Goal: Task Accomplishment & Management: Complete application form

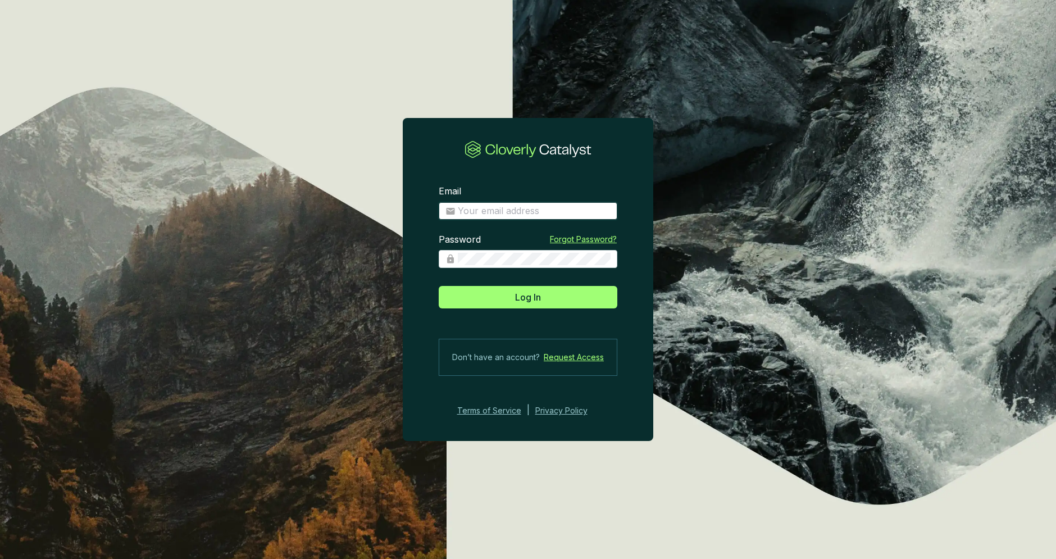
type input "[PERSON_NAME][EMAIL_ADDRESS][DOMAIN_NAME]"
click at [577, 208] on input "[PERSON_NAME][EMAIL_ADDRESS][DOMAIN_NAME]" at bounding box center [534, 211] width 153 height 12
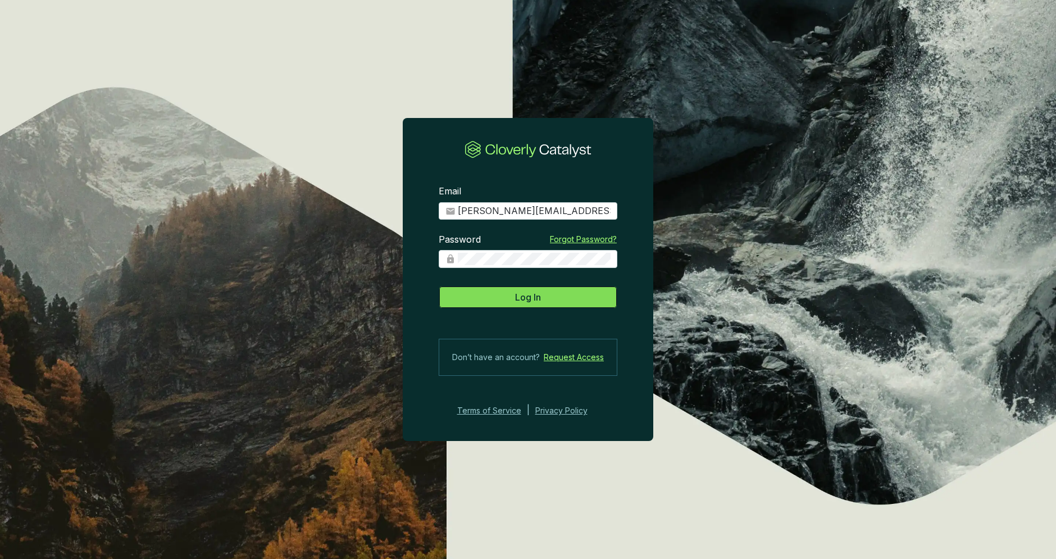
click at [530, 303] on span "Log In" at bounding box center [528, 296] width 26 height 13
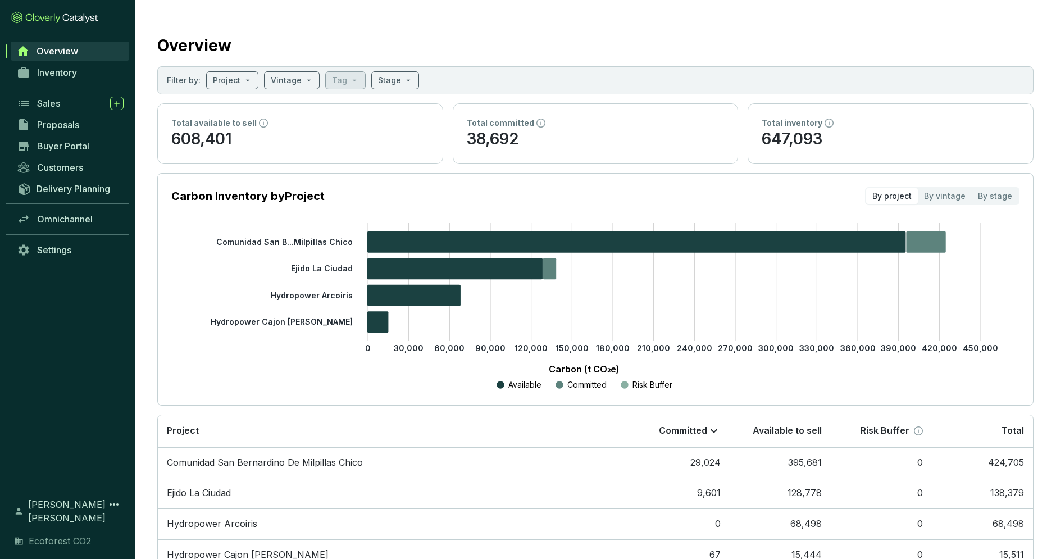
scroll to position [71, 0]
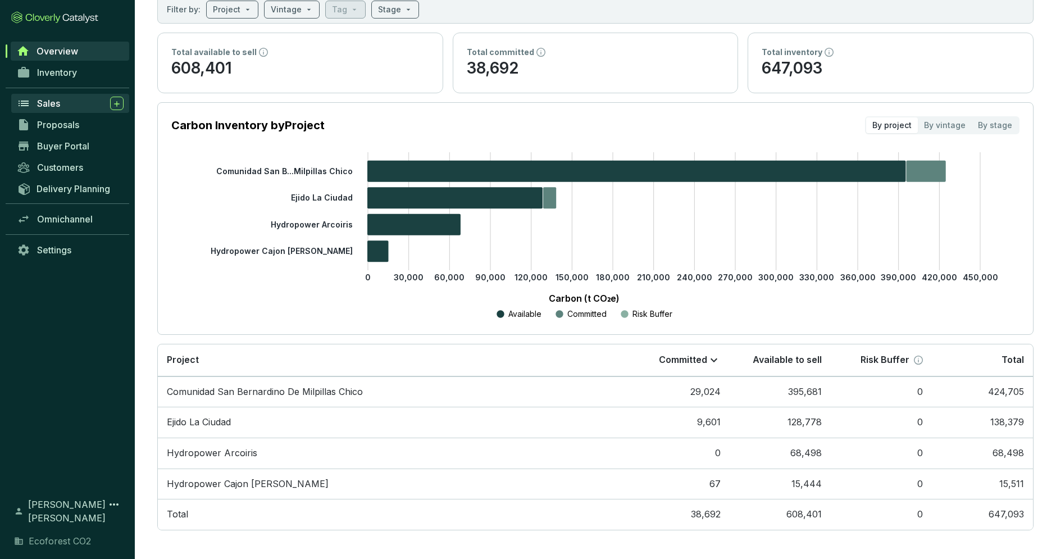
click at [52, 103] on span "Sales" at bounding box center [48, 103] width 23 height 11
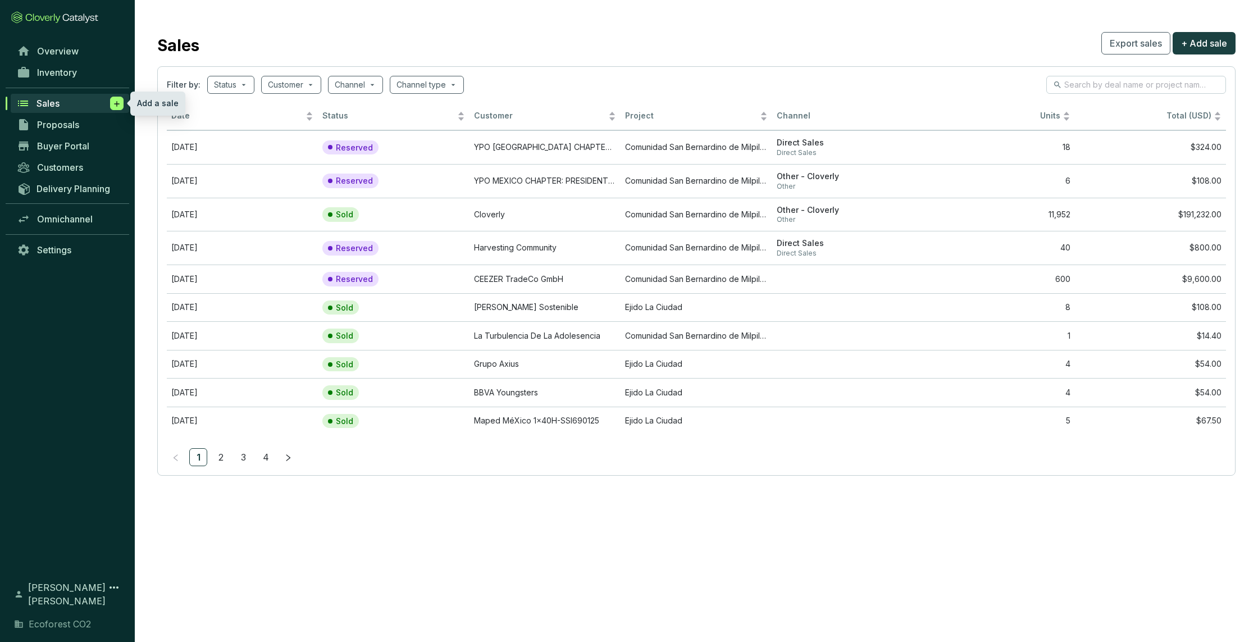
click at [112, 103] on icon at bounding box center [116, 103] width 9 height 11
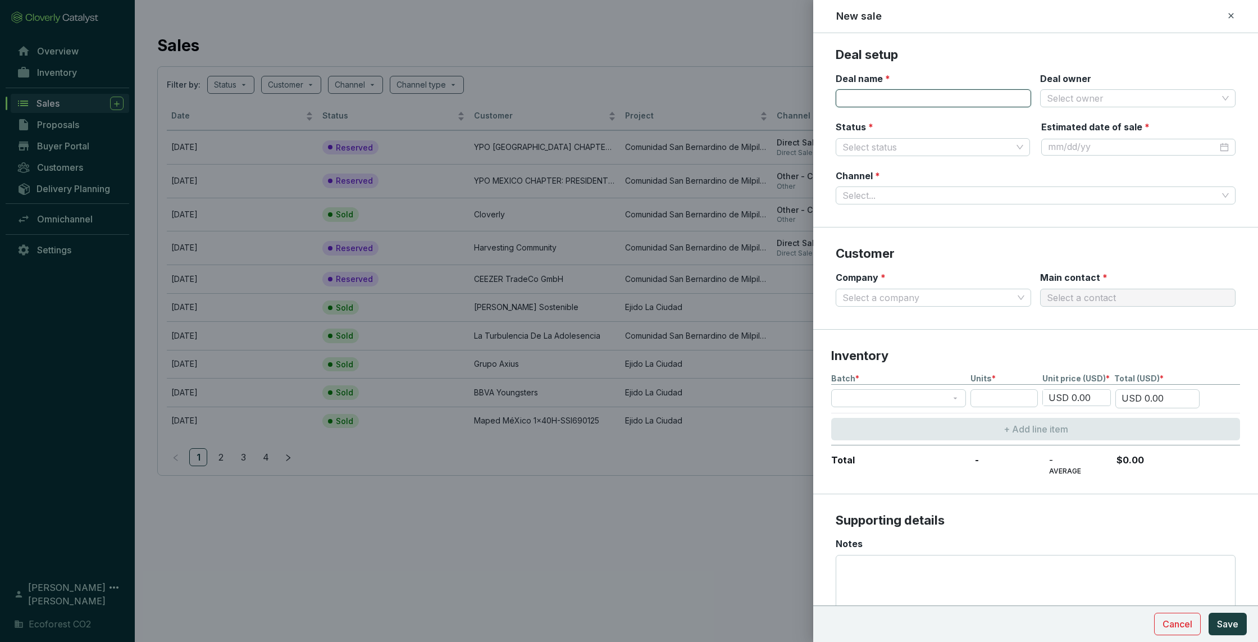
click at [871, 103] on input "Deal name *" at bounding box center [933, 98] width 195 height 18
type input "OPNA"
click at [1056, 100] on span at bounding box center [1138, 98] width 182 height 17
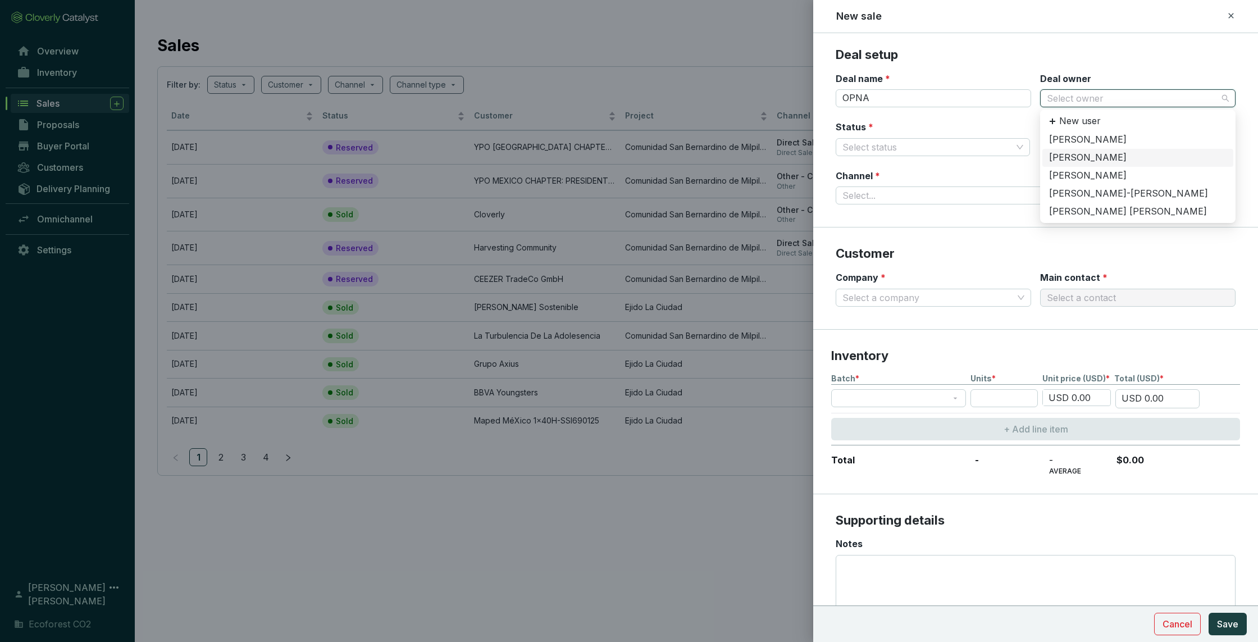
click at [1056, 162] on div "[PERSON_NAME]" at bounding box center [1138, 158] width 178 height 12
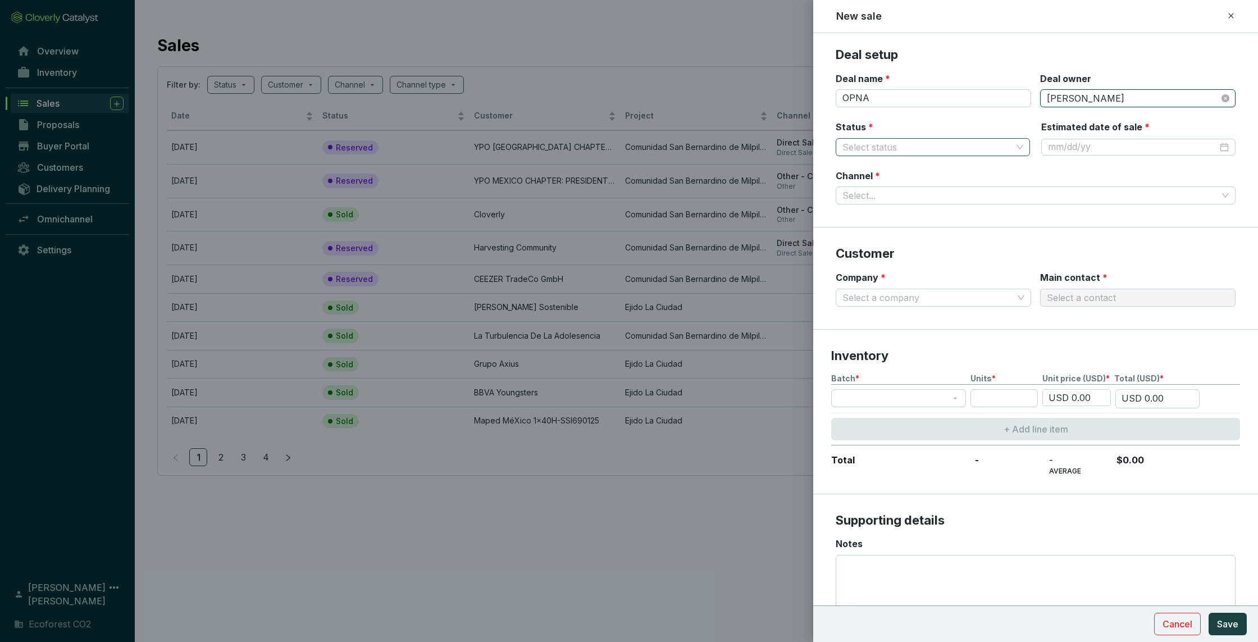
click at [978, 154] on input "Status *" at bounding box center [928, 147] width 170 height 17
click at [898, 173] on div "Reserved" at bounding box center [933, 169] width 176 height 12
click at [1056, 148] on input "Estimated date of sale *" at bounding box center [1133, 147] width 170 height 12
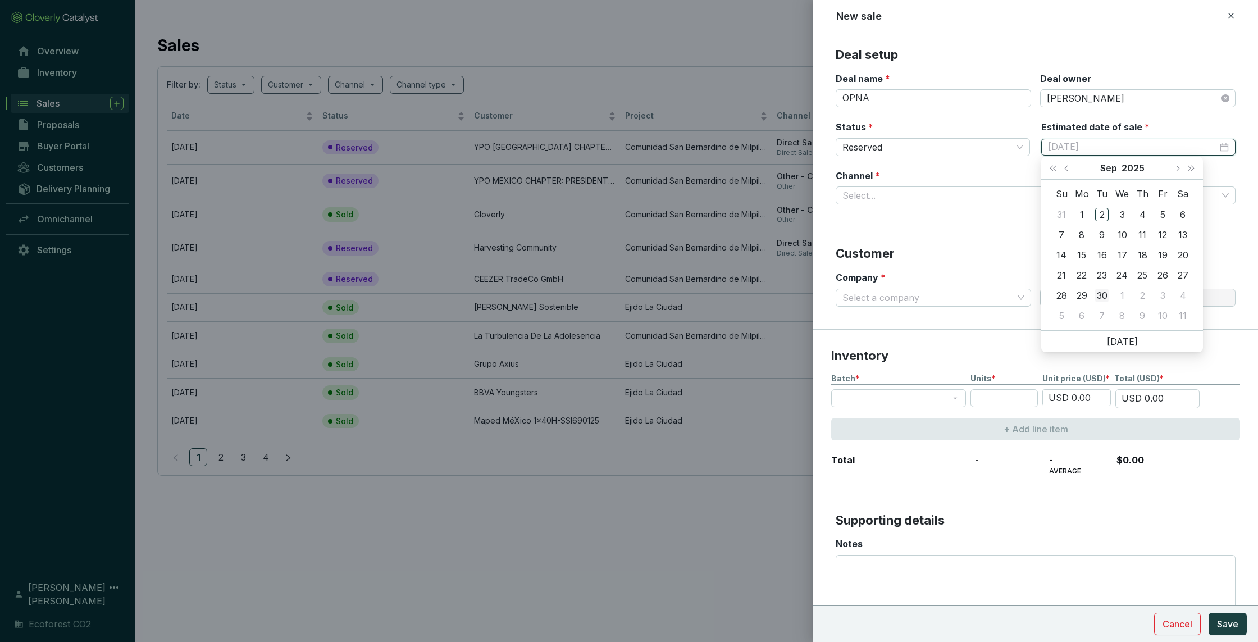
type input "[DATE]"
click at [1056, 291] on div "30" at bounding box center [1101, 295] width 13 height 13
click at [1056, 197] on input "Channel *" at bounding box center [1030, 195] width 375 height 17
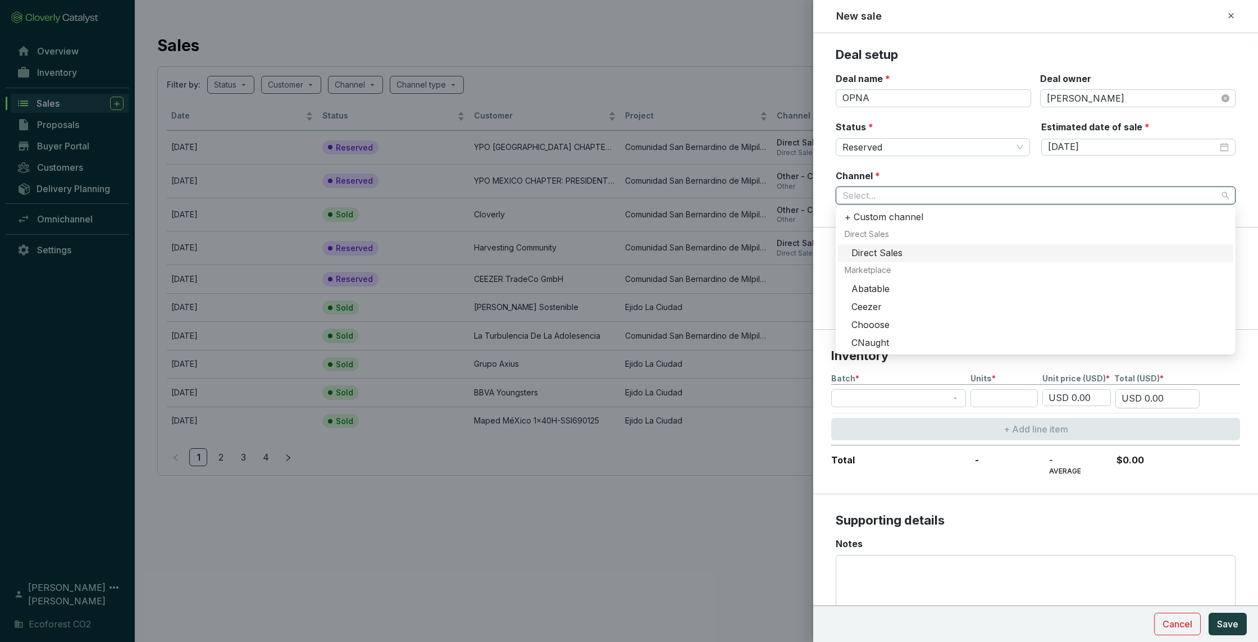
click at [880, 252] on div "Direct Sales" at bounding box center [1039, 253] width 375 height 12
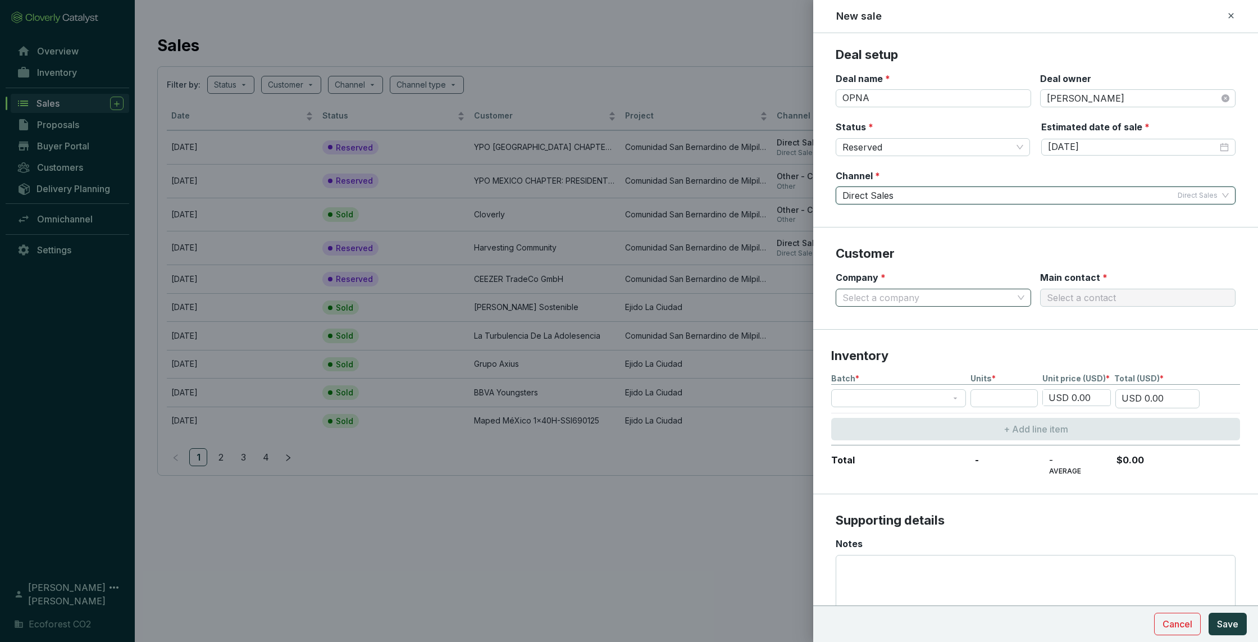
click at [1019, 296] on span at bounding box center [934, 297] width 182 height 17
type input "O"
click at [879, 317] on p "New company" at bounding box center [888, 321] width 62 height 12
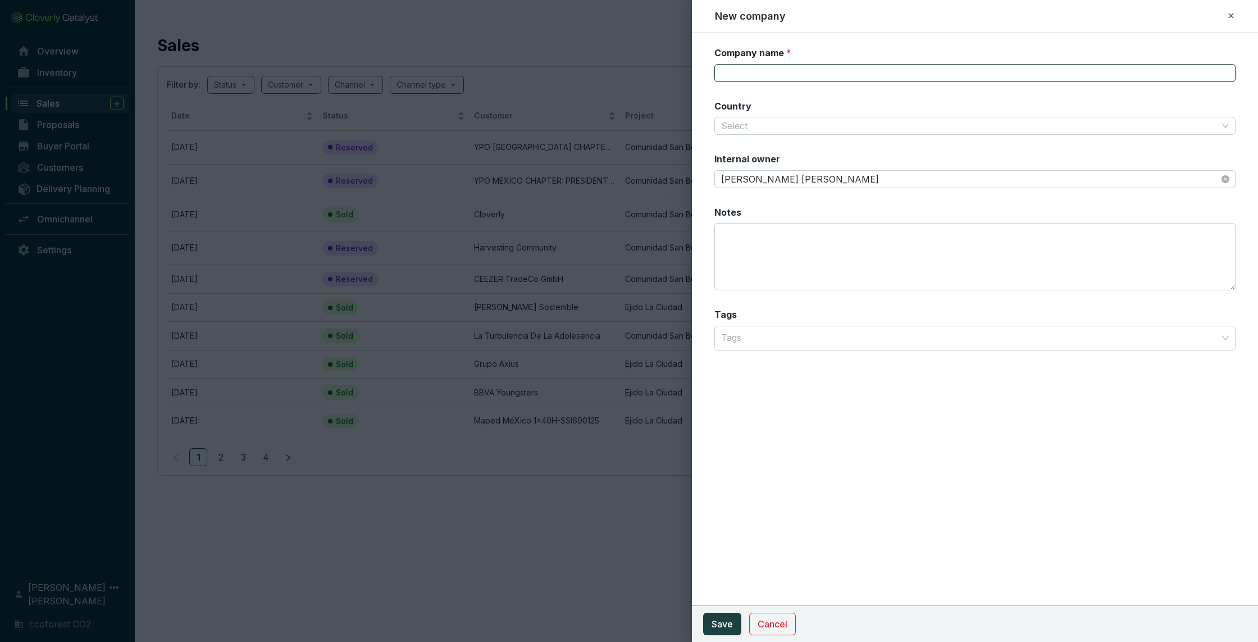
click at [757, 68] on input "Company name *" at bounding box center [975, 73] width 521 height 18
type input "OPNA"
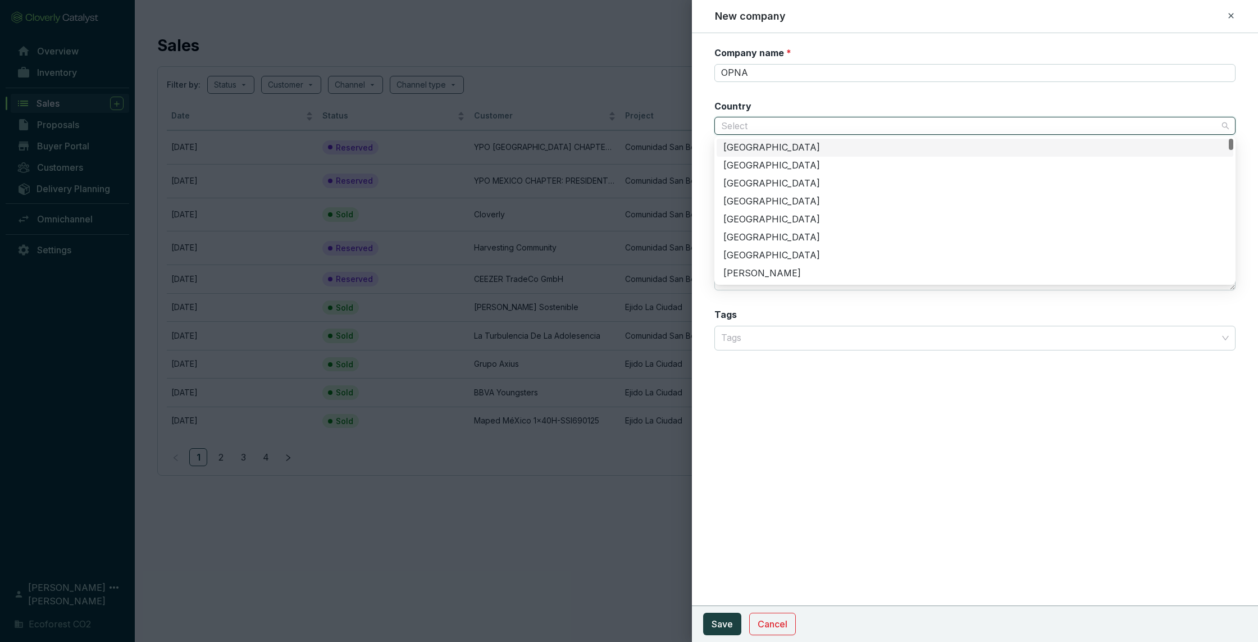
click at [795, 128] on input "Country" at bounding box center [969, 125] width 497 height 17
type input "UNITED"
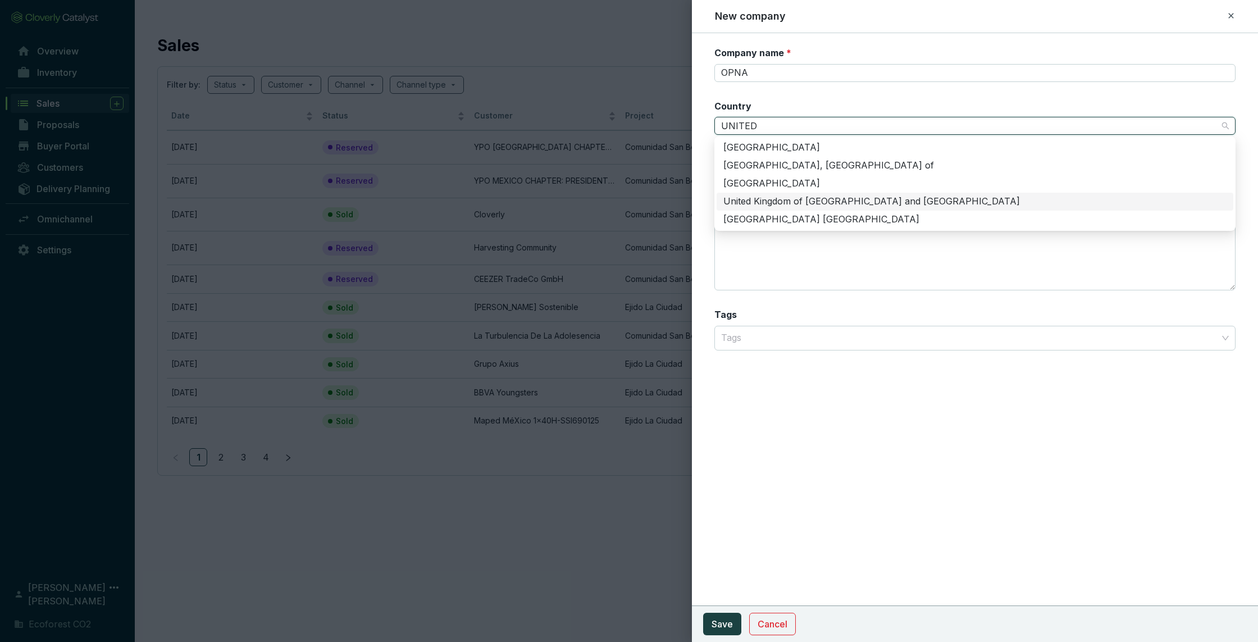
click at [834, 206] on div "United Kingdom of [GEOGRAPHIC_DATA] and [GEOGRAPHIC_DATA]" at bounding box center [975, 201] width 503 height 12
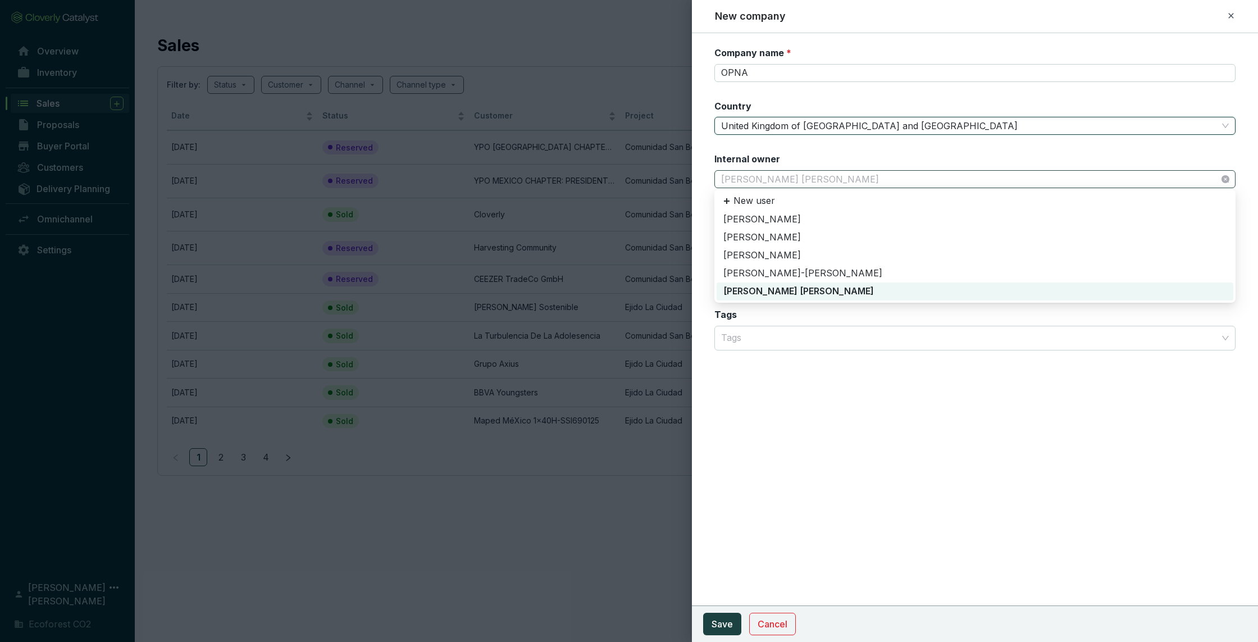
click at [852, 176] on span "[PERSON_NAME] [PERSON_NAME]" at bounding box center [975, 179] width 508 height 17
click at [766, 239] on div "[PERSON_NAME]" at bounding box center [975, 237] width 503 height 12
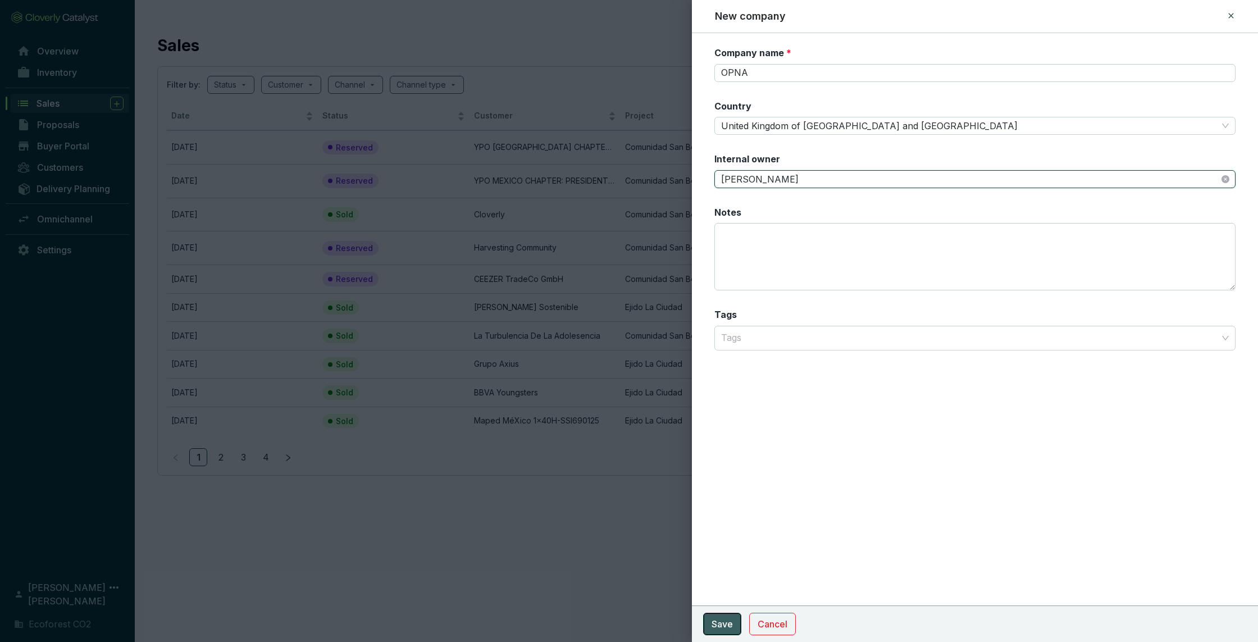
click at [716, 558] on span "Save" at bounding box center [722, 623] width 21 height 13
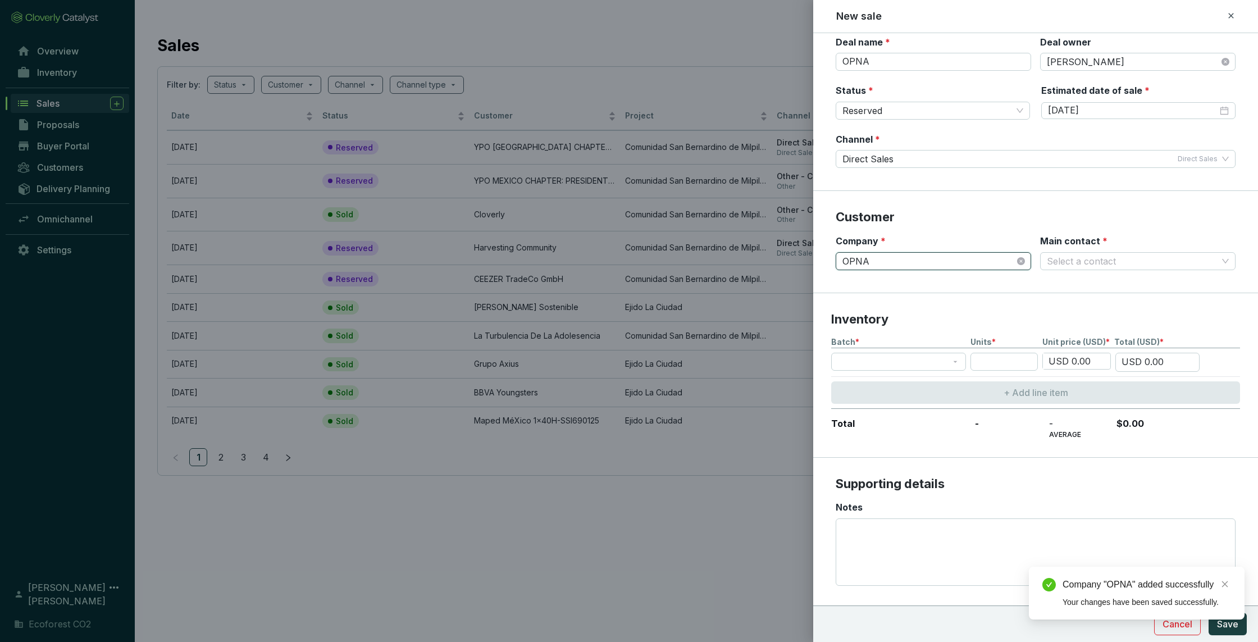
scroll to position [38, 0]
click at [956, 361] on span at bounding box center [898, 360] width 121 height 17
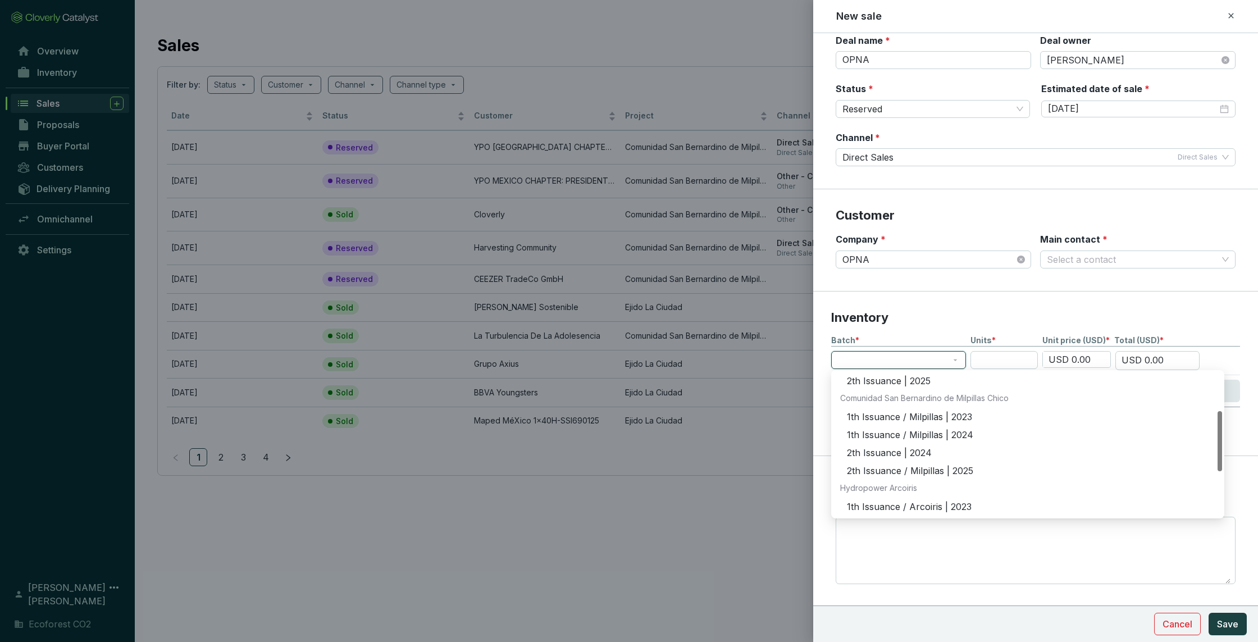
scroll to position [119, 0]
click at [933, 407] on div "1th Issuance / Milpillas | 2024" at bounding box center [1031, 406] width 369 height 12
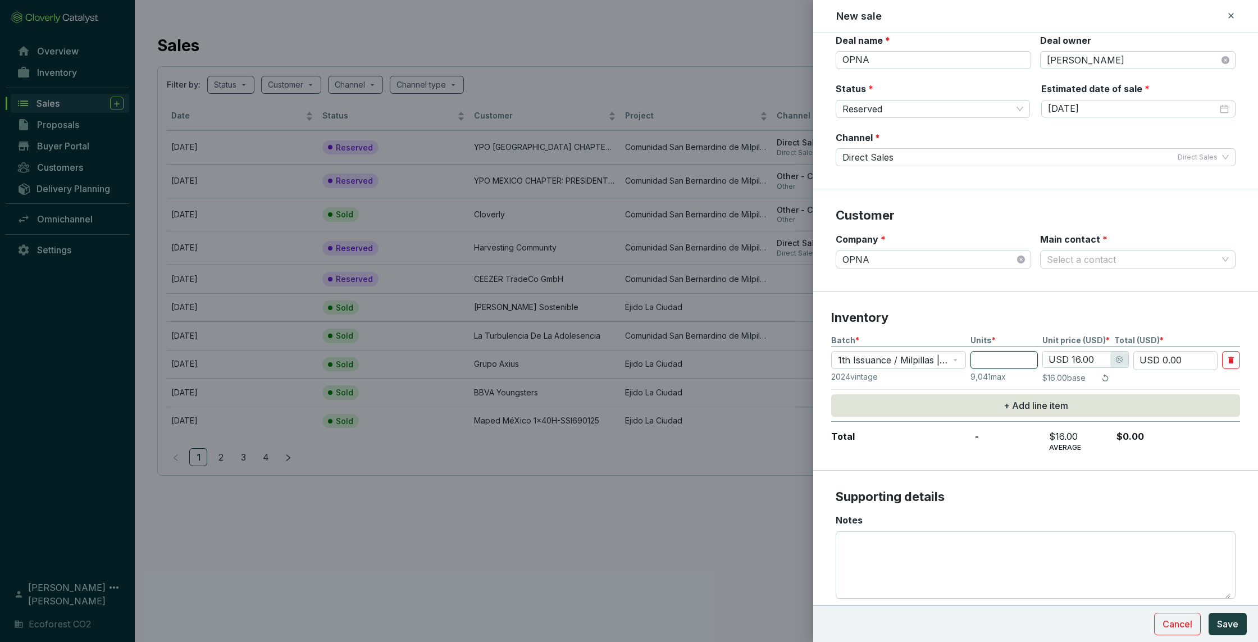
click at [993, 363] on input "number" at bounding box center [1004, 360] width 67 height 18
type input "9"
type input "USD 144.00"
type input "90"
type input "USD 1,440.00"
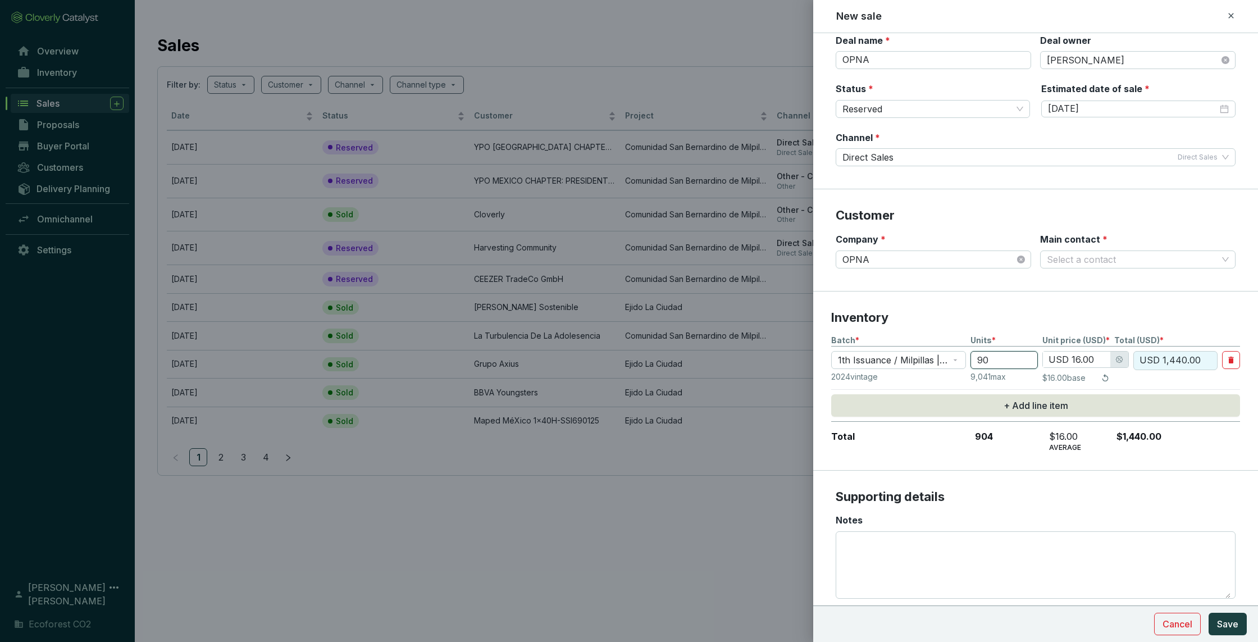
type input "904"
type input "USD 14,464.00"
type input "9041"
type input "USD 15.20"
type input "USD 137,423.20"
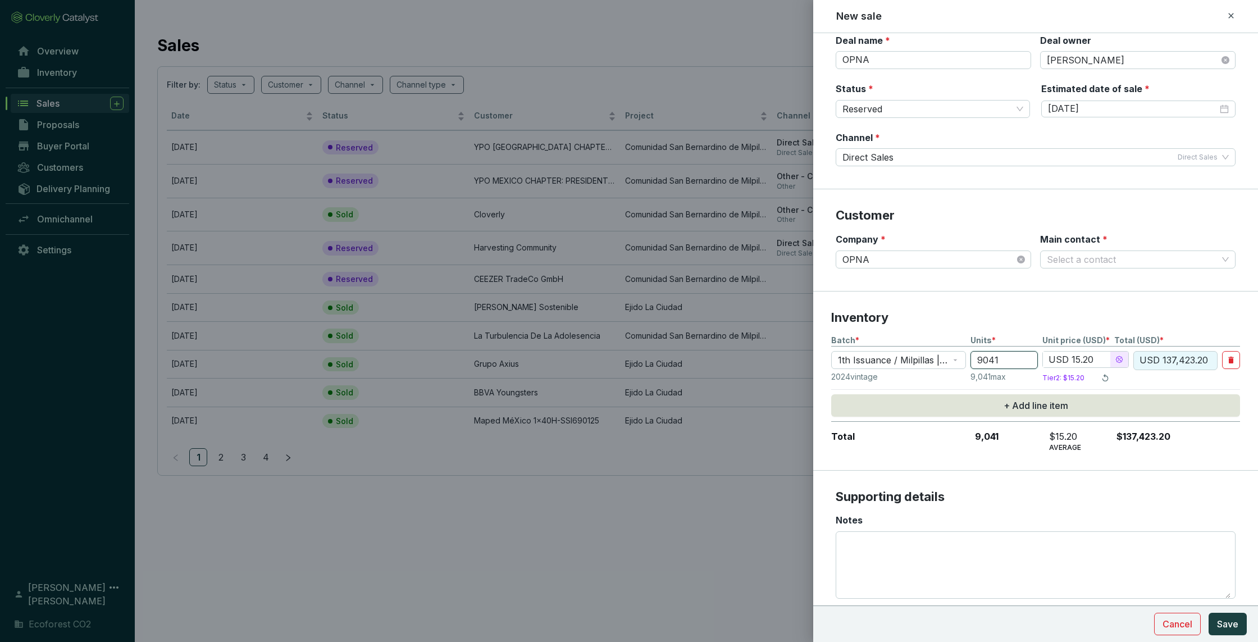
type input "9041"
click at [1056, 358] on input "USD 15.20" at bounding box center [1076, 360] width 67 height 16
type input "USD 15.00"
type input "USD 135,615.00"
type input "USD 15.00"
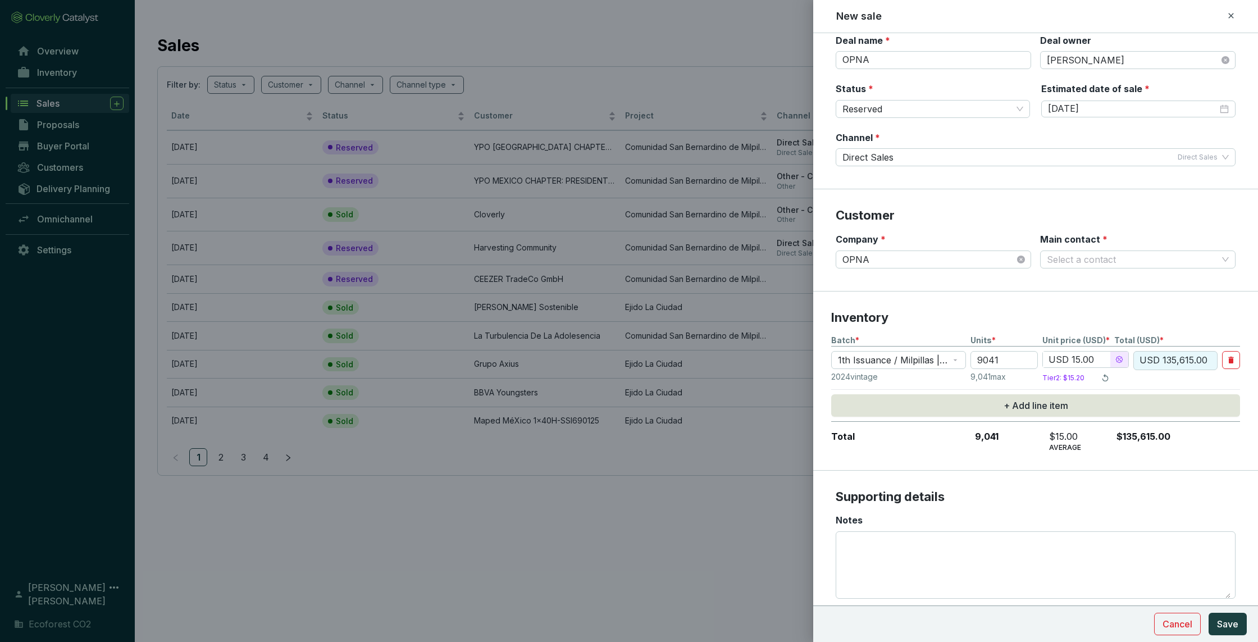
click at [1056, 316] on p "Inventory" at bounding box center [1035, 318] width 409 height 17
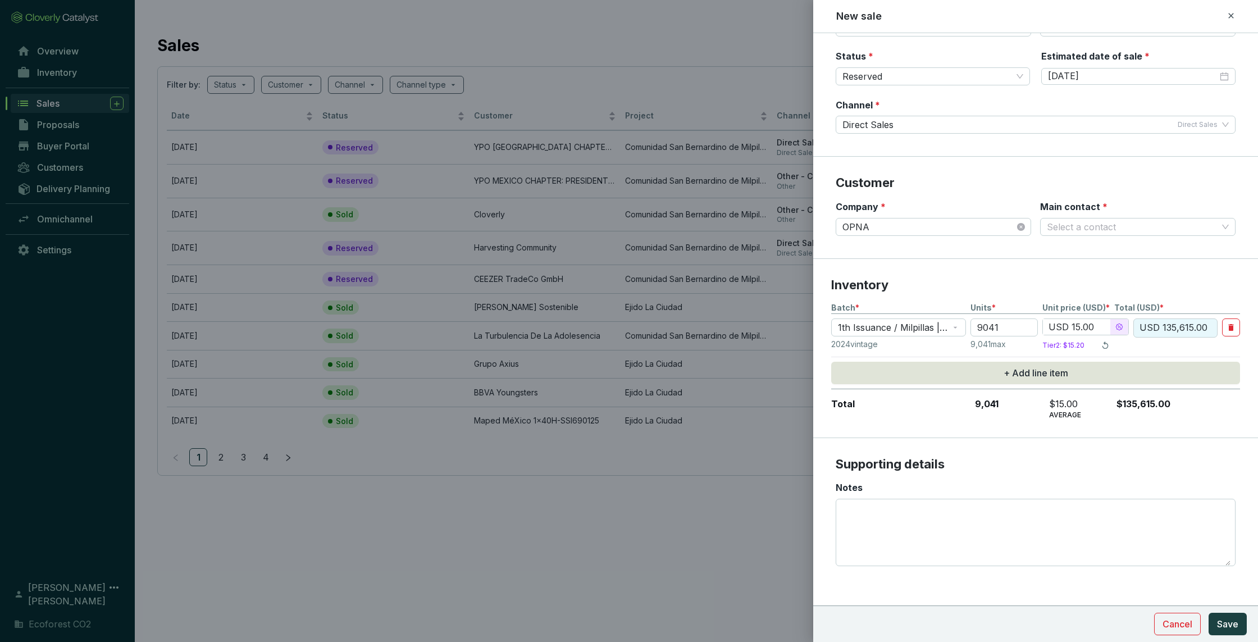
scroll to position [0, 0]
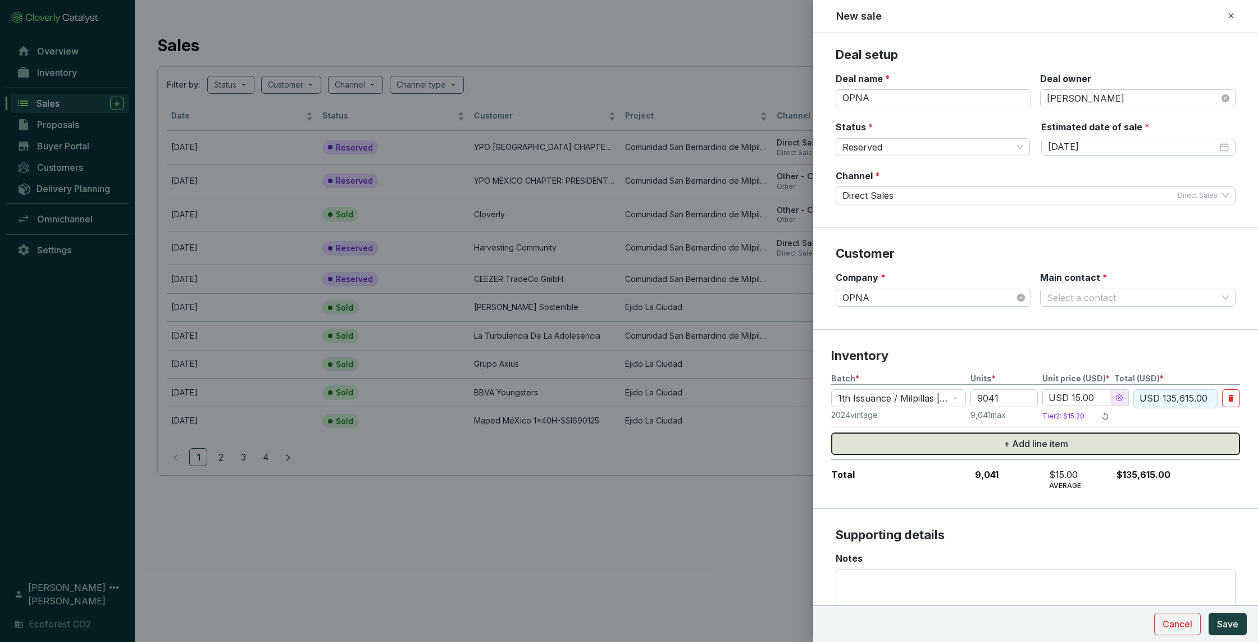
click at [1007, 440] on span "+ Add line item" at bounding box center [1036, 443] width 65 height 13
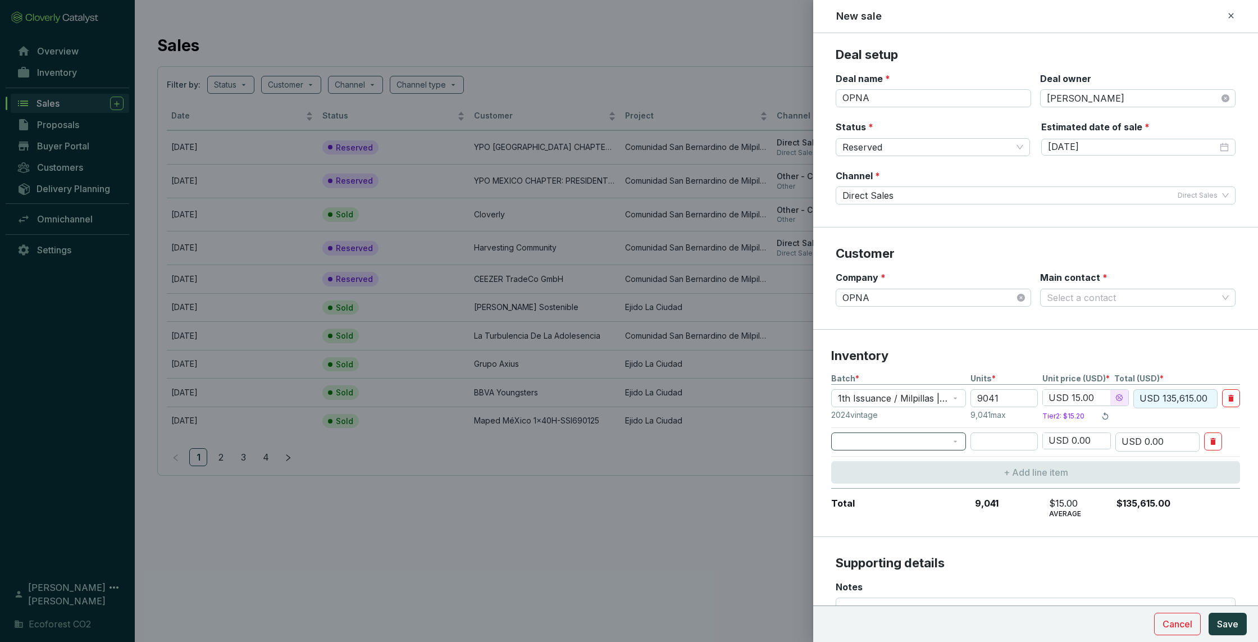
click at [956, 439] on span at bounding box center [898, 441] width 121 height 17
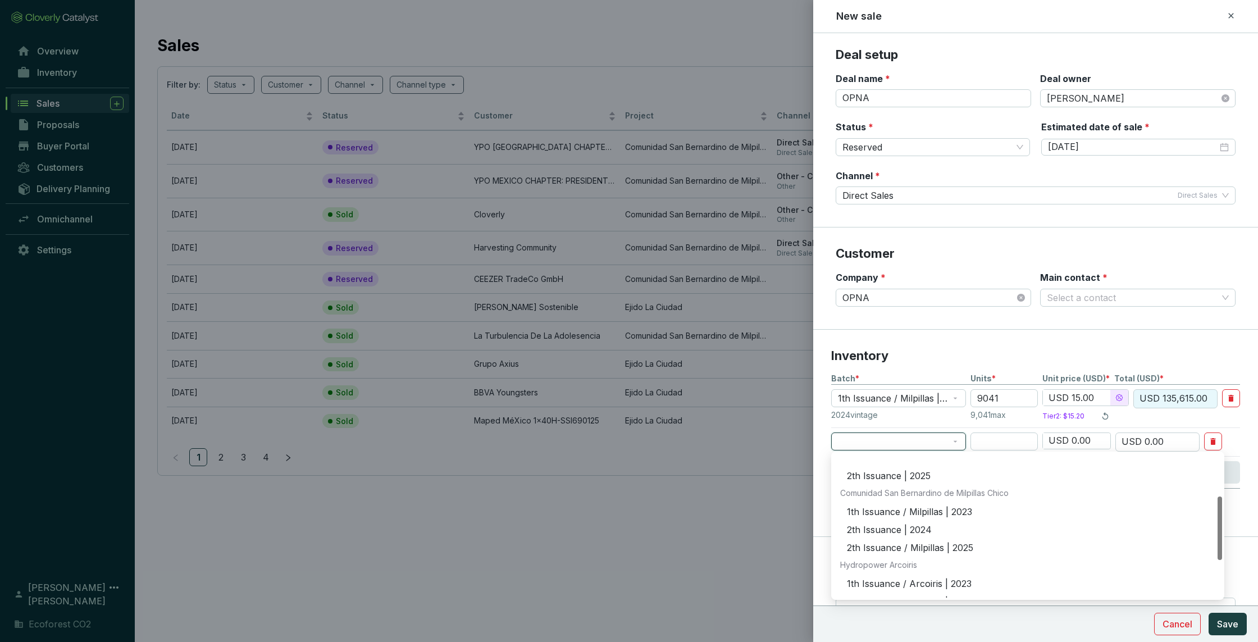
scroll to position [104, 0]
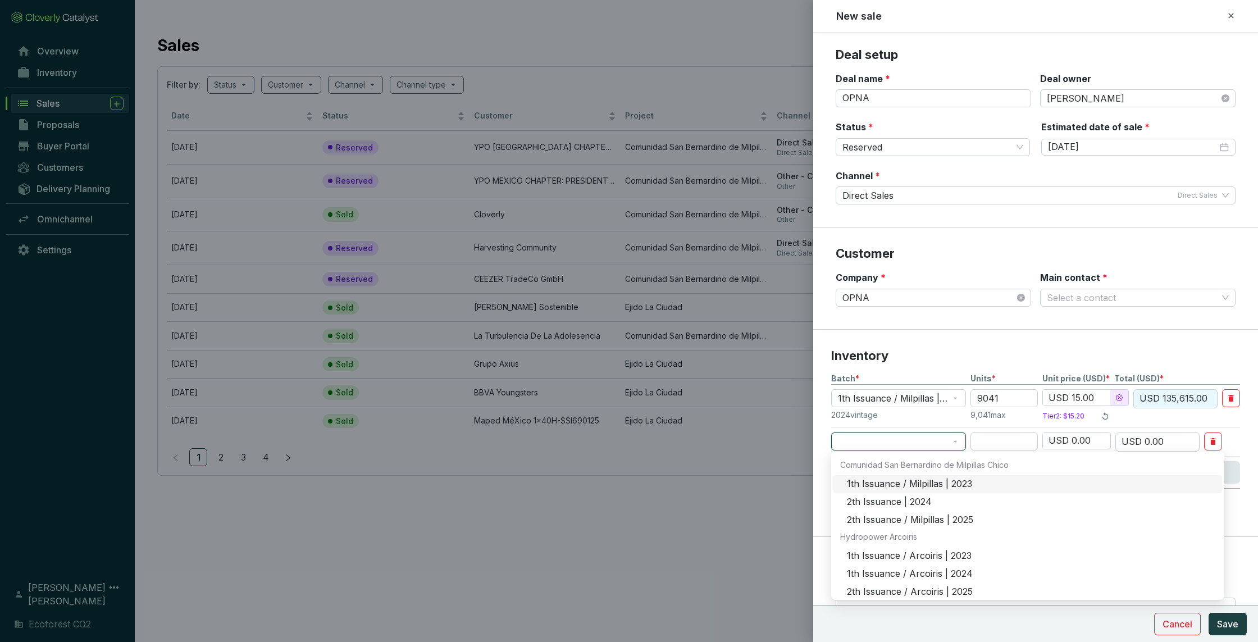
click at [879, 484] on div "1th Issuance / Milpillas | 2023" at bounding box center [1031, 484] width 369 height 12
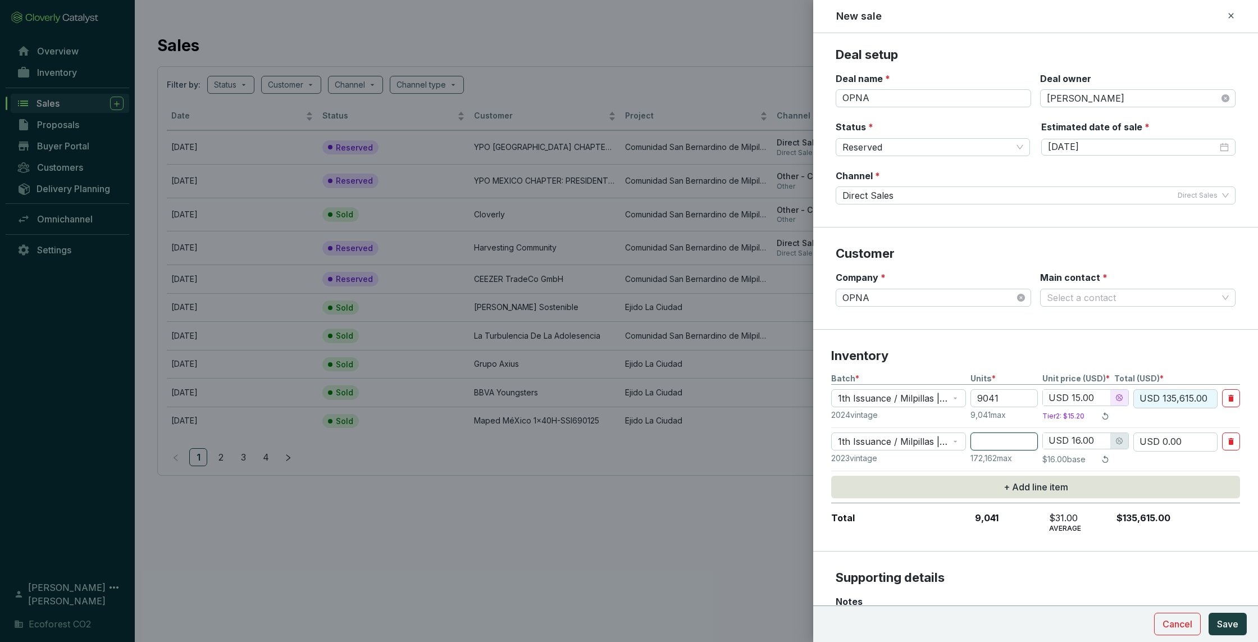
click at [1004, 440] on input "number" at bounding box center [1004, 442] width 67 height 18
type input "2"
type input "USD 32.00"
type input "29"
type input "USD 464.00"
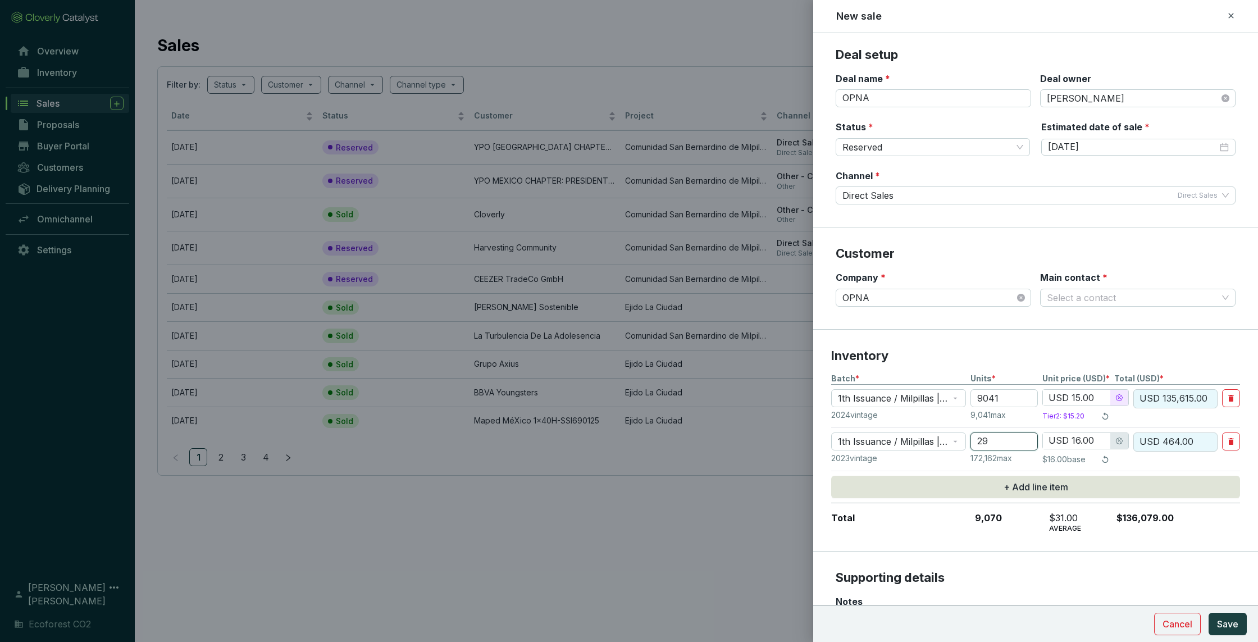
type input "295"
type input "USD 4,720.00"
type input "2959"
type input "USD 47,344.00"
type input "2959"
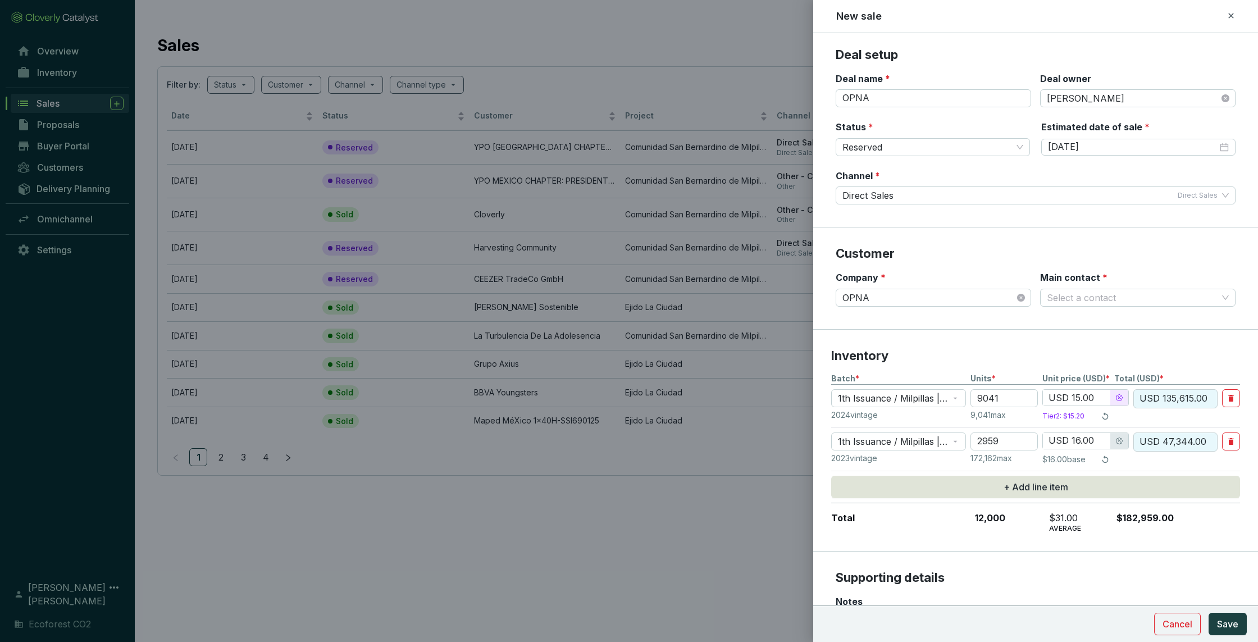
click at [1056, 466] on section "Inventory Batch * Units * Unit price (USD) * Total (USD) * 1th Issuance / Milpi…" at bounding box center [1035, 441] width 445 height 222
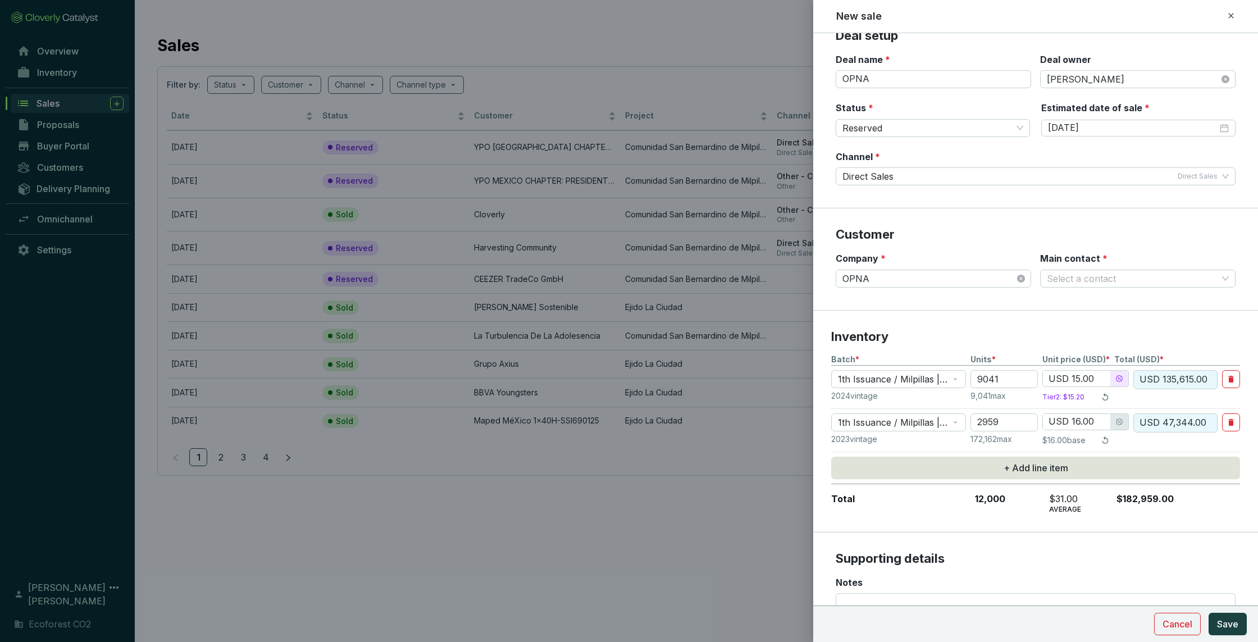
scroll to position [20, 0]
click at [1056, 421] on input "USD 16.00" at bounding box center [1076, 421] width 67 height 16
type input "USD 1.00"
type input "USD 2,959.00"
type input "USD 15.00"
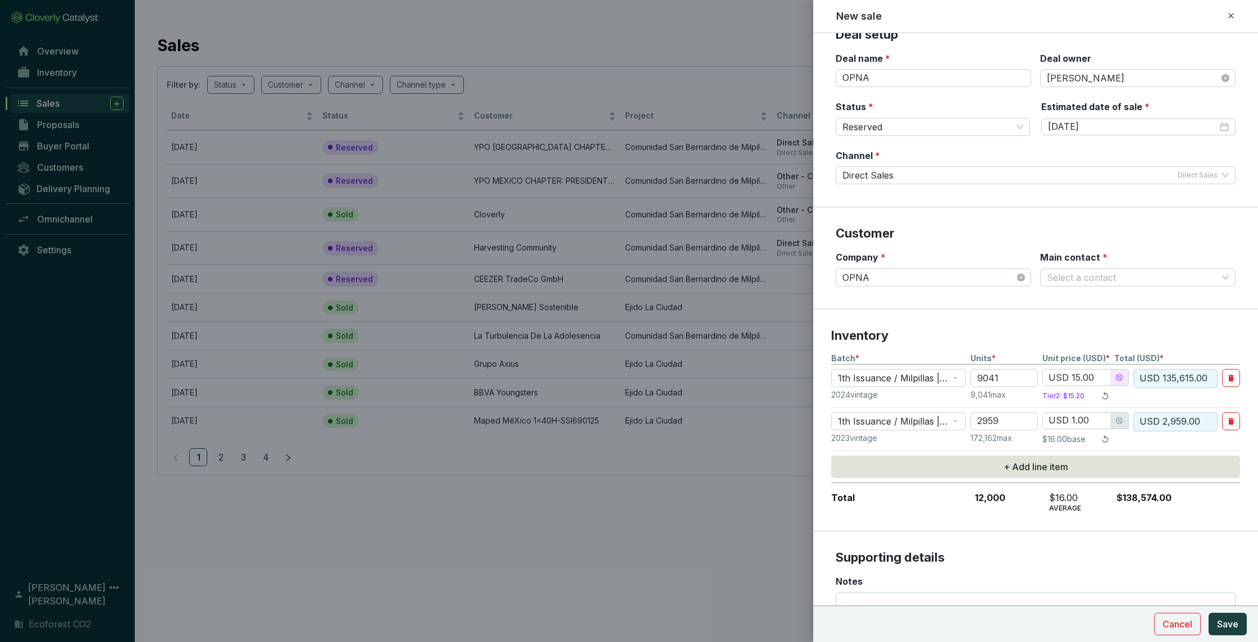
type input "USD 44,385.00"
type input "USD 15.00"
click at [1056, 336] on p "Inventory" at bounding box center [1035, 336] width 409 height 17
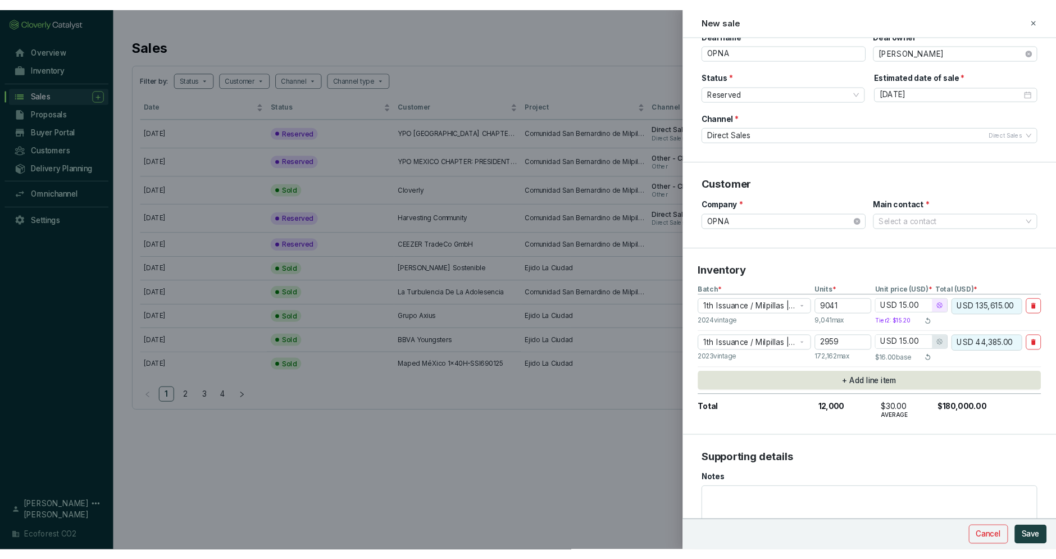
scroll to position [44, 0]
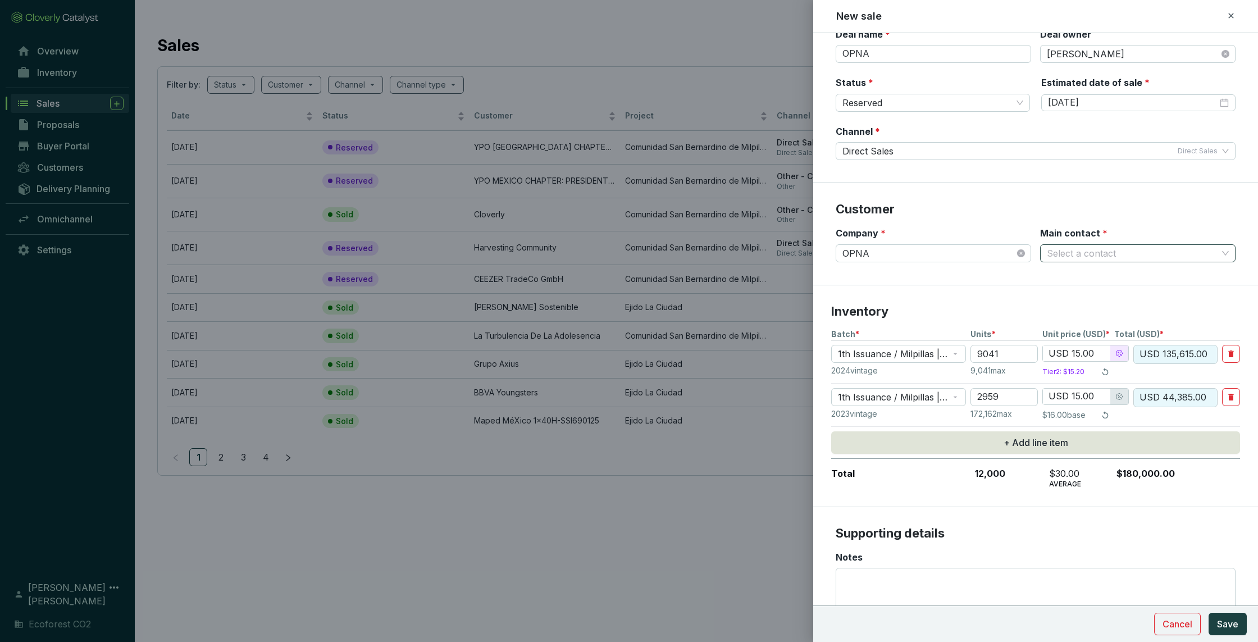
click at [1056, 253] on input "Main contact *" at bounding box center [1132, 253] width 171 height 17
click at [1056, 276] on p "New contact" at bounding box center [1089, 277] width 54 height 12
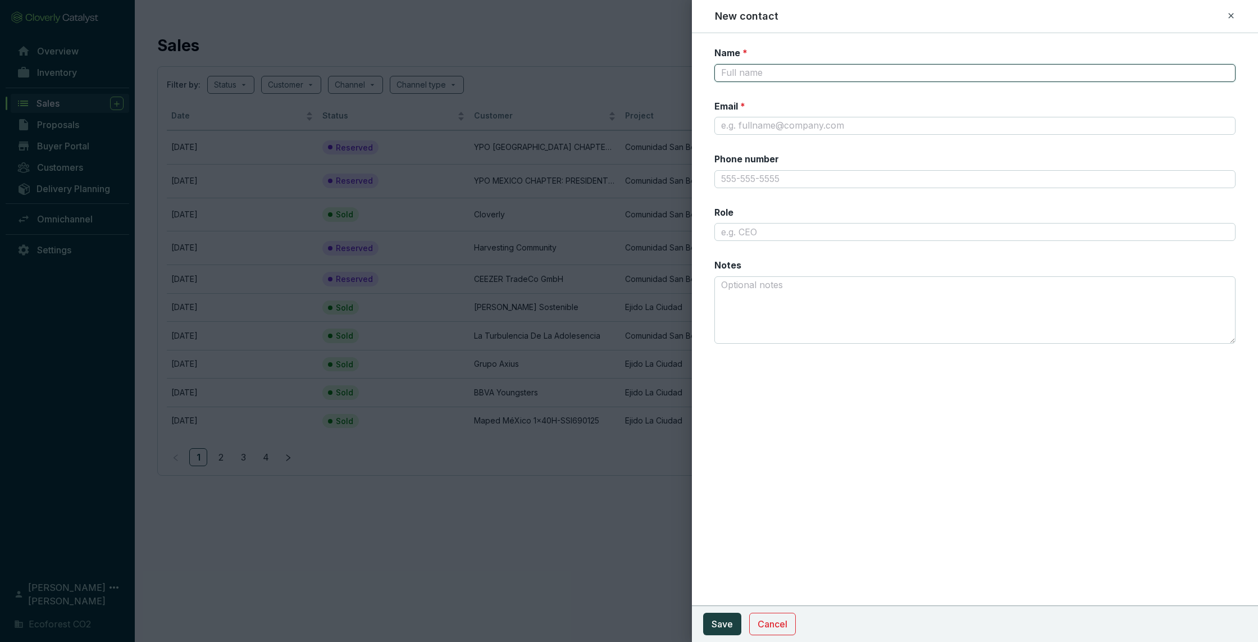
click at [785, 74] on input "Name *" at bounding box center [975, 73] width 521 height 18
click at [717, 558] on span "Save" at bounding box center [722, 623] width 21 height 13
click at [766, 125] on input "Email *" at bounding box center [975, 126] width 521 height 18
click at [798, 98] on section "Name * Shilps Email * Email is required Phone number Role Notes" at bounding box center [975, 208] width 521 height 323
click at [735, 558] on button "Save" at bounding box center [722, 624] width 38 height 22
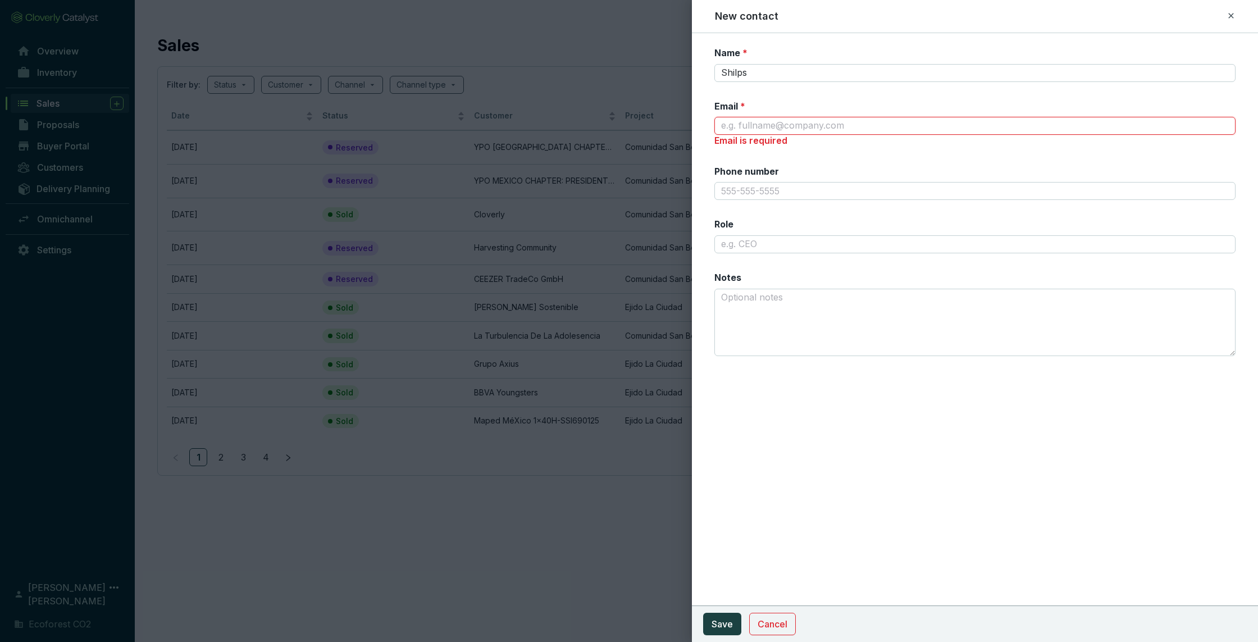
click at [778, 127] on input "Email *" at bounding box center [975, 126] width 521 height 18
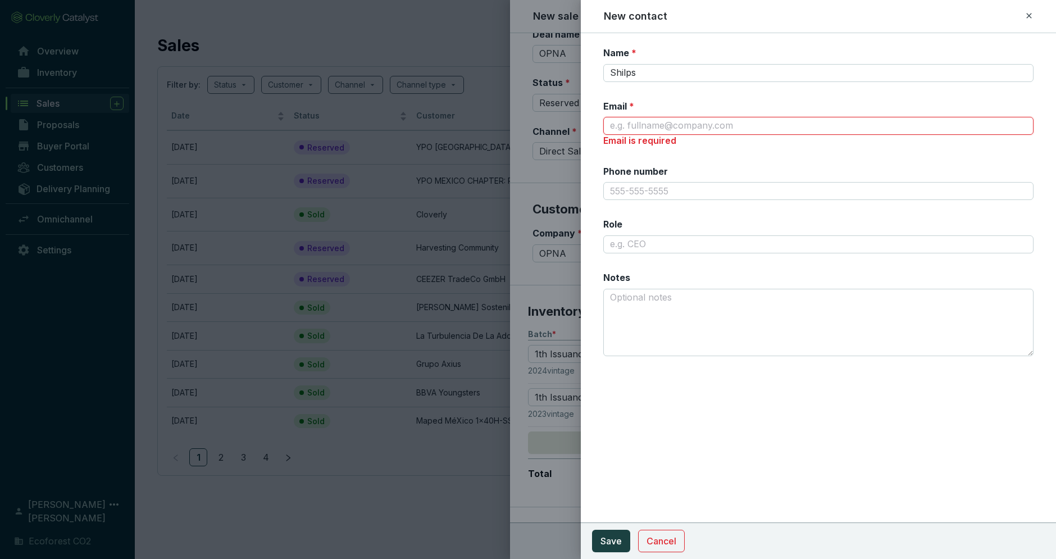
click at [715, 126] on input "Email *" at bounding box center [818, 126] width 430 height 18
click at [621, 126] on input "Email *" at bounding box center [818, 126] width 430 height 18
click at [620, 127] on input "Email *" at bounding box center [818, 126] width 430 height 18
click at [675, 186] on input "Phone number" at bounding box center [818, 191] width 430 height 18
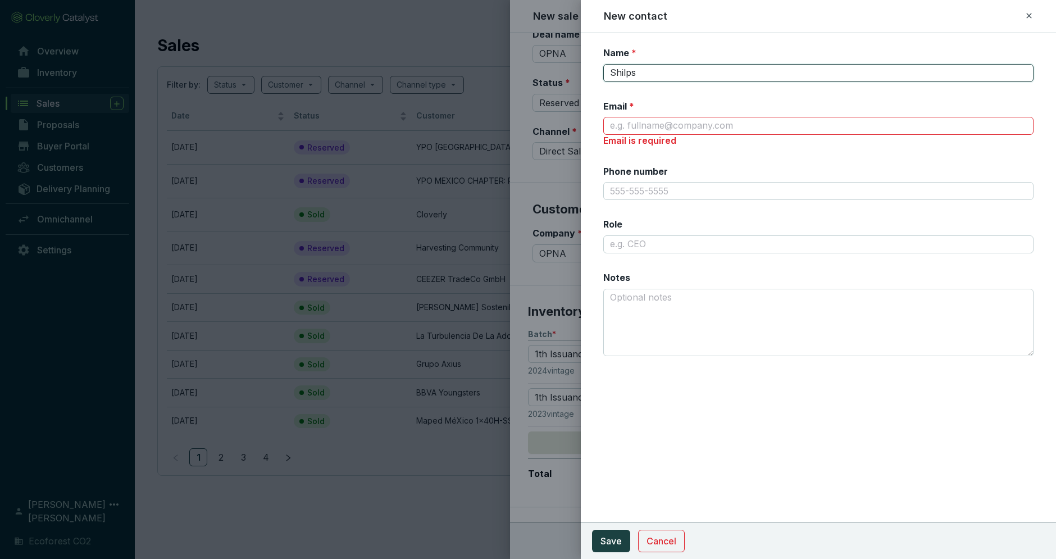
click at [644, 78] on input "Shilps" at bounding box center [818, 73] width 430 height 18
click at [659, 69] on input "Shilps" at bounding box center [818, 73] width 430 height 18
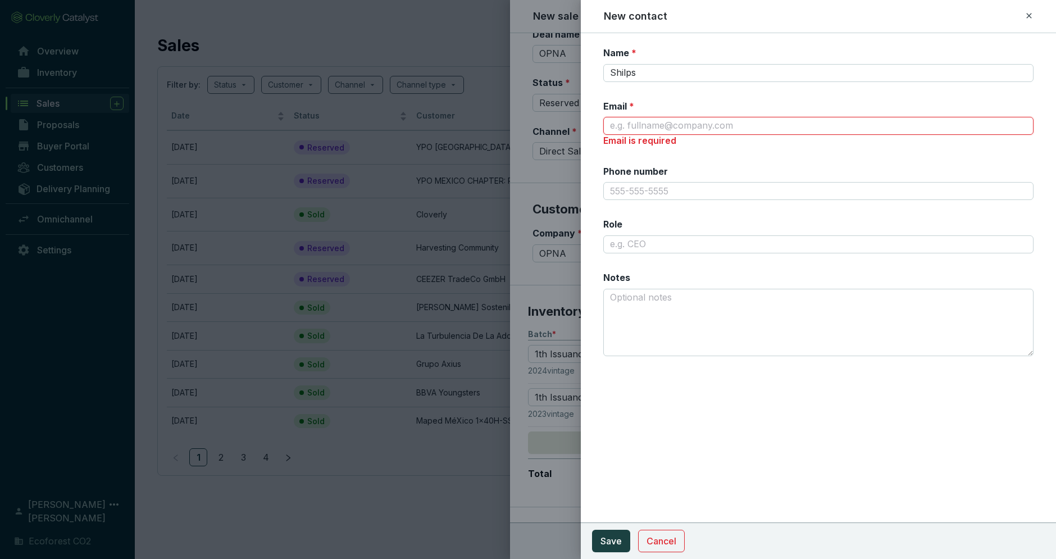
click at [619, 126] on input "Email *" at bounding box center [818, 126] width 430 height 18
click at [652, 69] on input "Shilps" at bounding box center [818, 73] width 430 height 18
paste input "[EMAIL_ADDRESS][DOMAIN_NAME]"
drag, startPoint x: 729, startPoint y: 69, endPoint x: 565, endPoint y: 72, distance: 164.1
click at [565, 72] on div "New contact Name * [EMAIL_ADDRESS][DOMAIN_NAME] Email * Email is required Phone…" at bounding box center [528, 279] width 1056 height 559
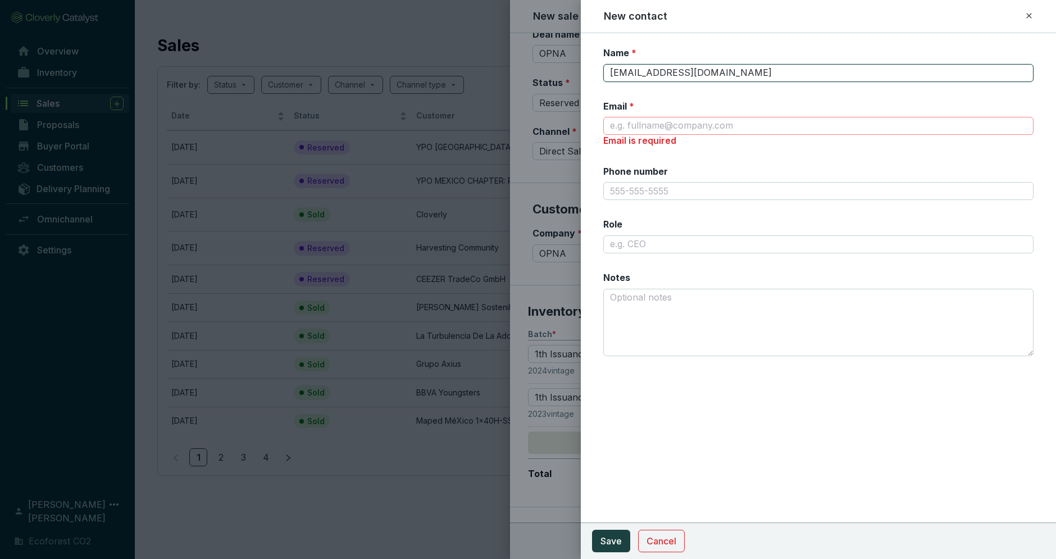
type input "[EMAIL_ADDRESS][DOMAIN_NAME]"
click at [627, 122] on input "Email *" at bounding box center [818, 126] width 430 height 18
paste input "[EMAIL_ADDRESS][DOMAIN_NAME]"
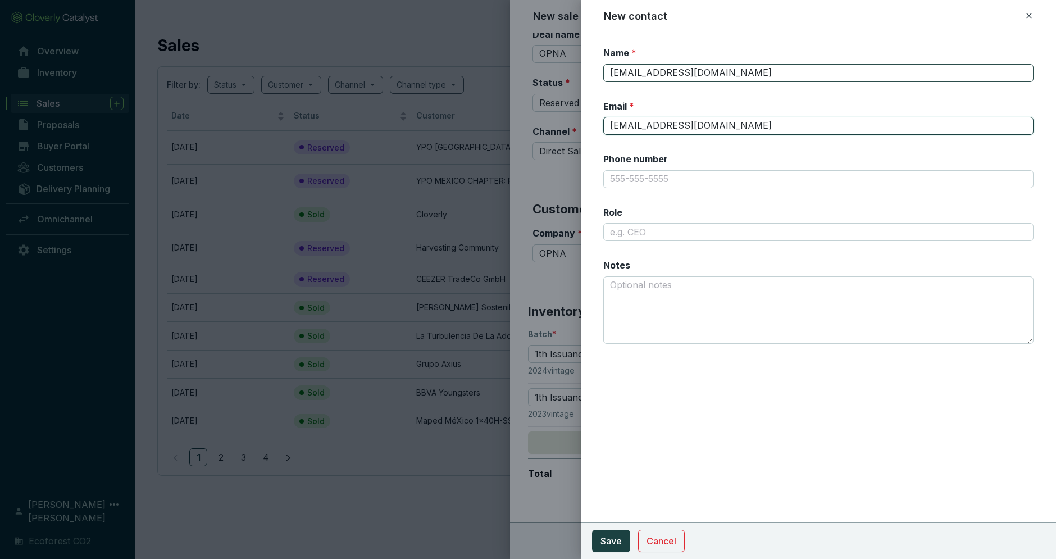
type input "[EMAIL_ADDRESS][DOMAIN_NAME]"
click at [736, 70] on input "[EMAIL_ADDRESS][DOMAIN_NAME]" at bounding box center [818, 73] width 430 height 18
type input "Shilps"
click at [600, 542] on button "Save" at bounding box center [611, 541] width 38 height 22
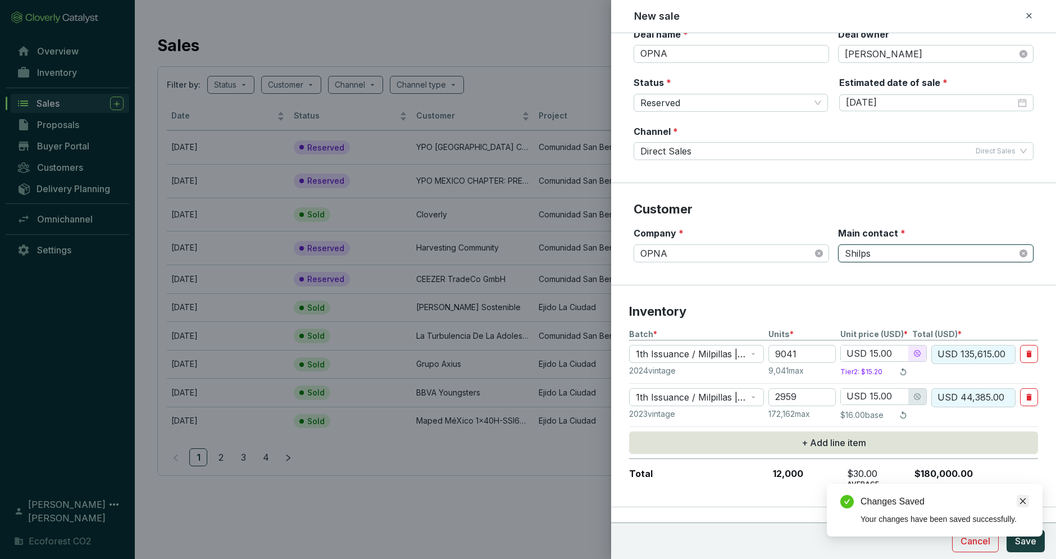
click at [1024, 499] on icon "close" at bounding box center [1023, 501] width 8 height 8
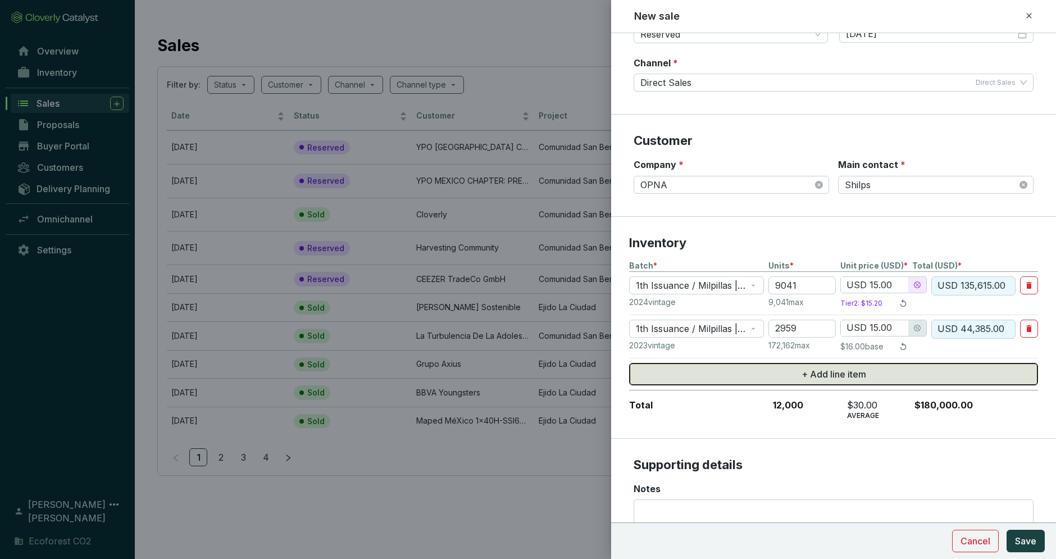
scroll to position [200, 0]
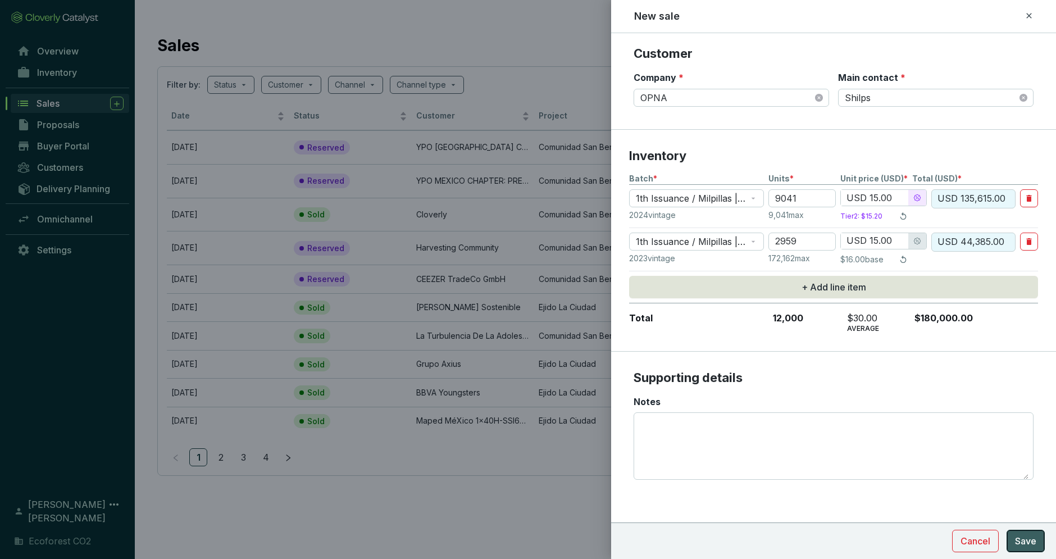
click at [1029, 541] on span "Save" at bounding box center [1025, 540] width 21 height 13
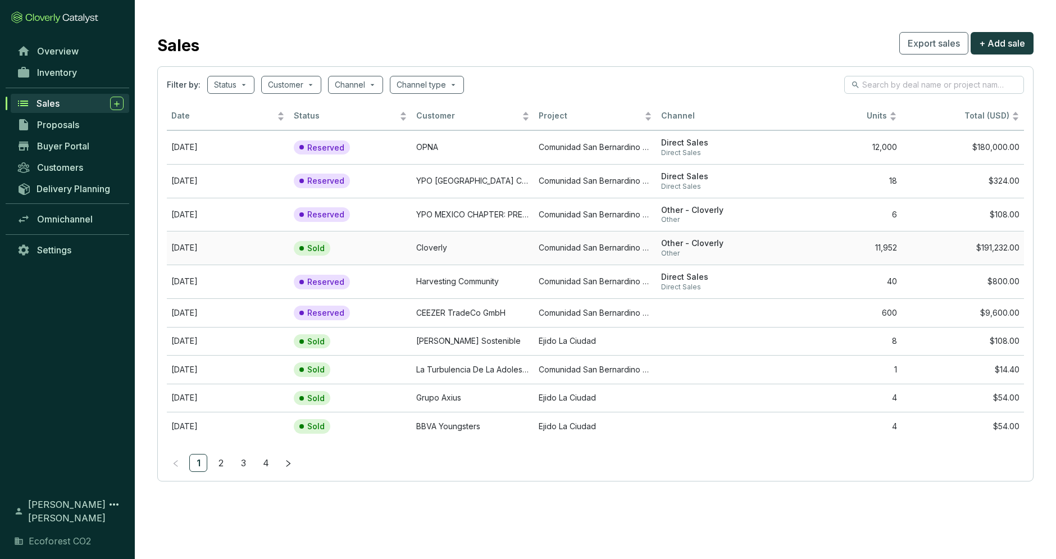
click at [452, 245] on td "Cloverly" at bounding box center [473, 248] width 122 height 34
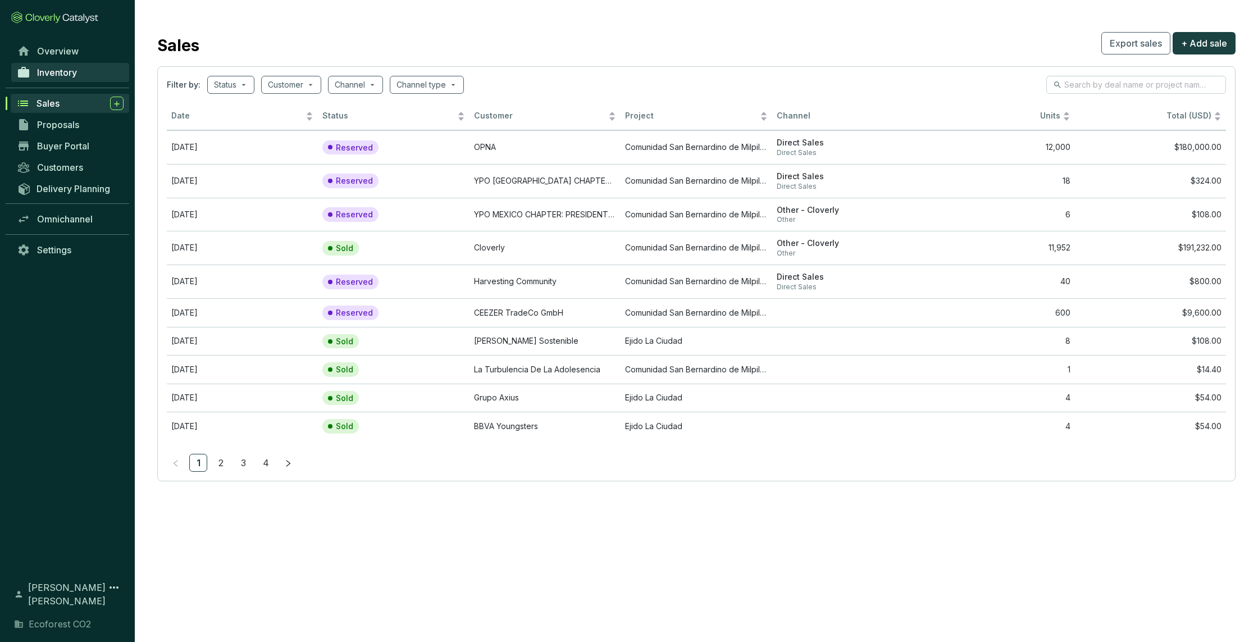
click at [52, 76] on span "Inventory" at bounding box center [57, 72] width 40 height 11
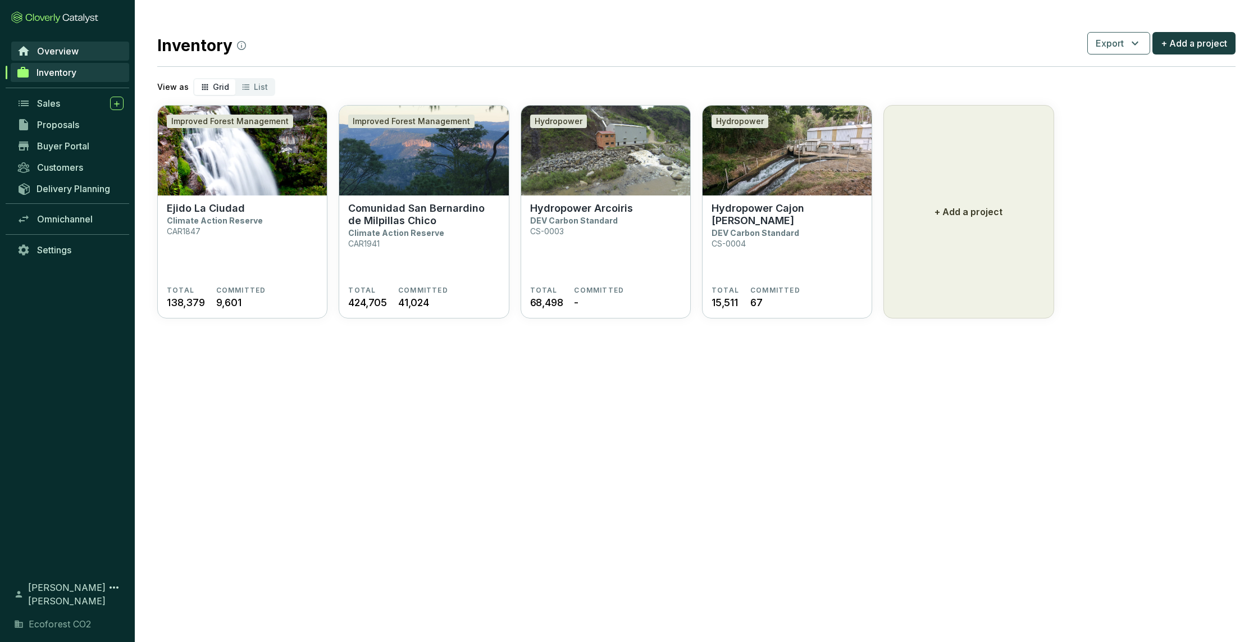
click at [44, 49] on span "Overview" at bounding box center [58, 51] width 42 height 11
